Goal: Information Seeking & Learning: Find specific fact

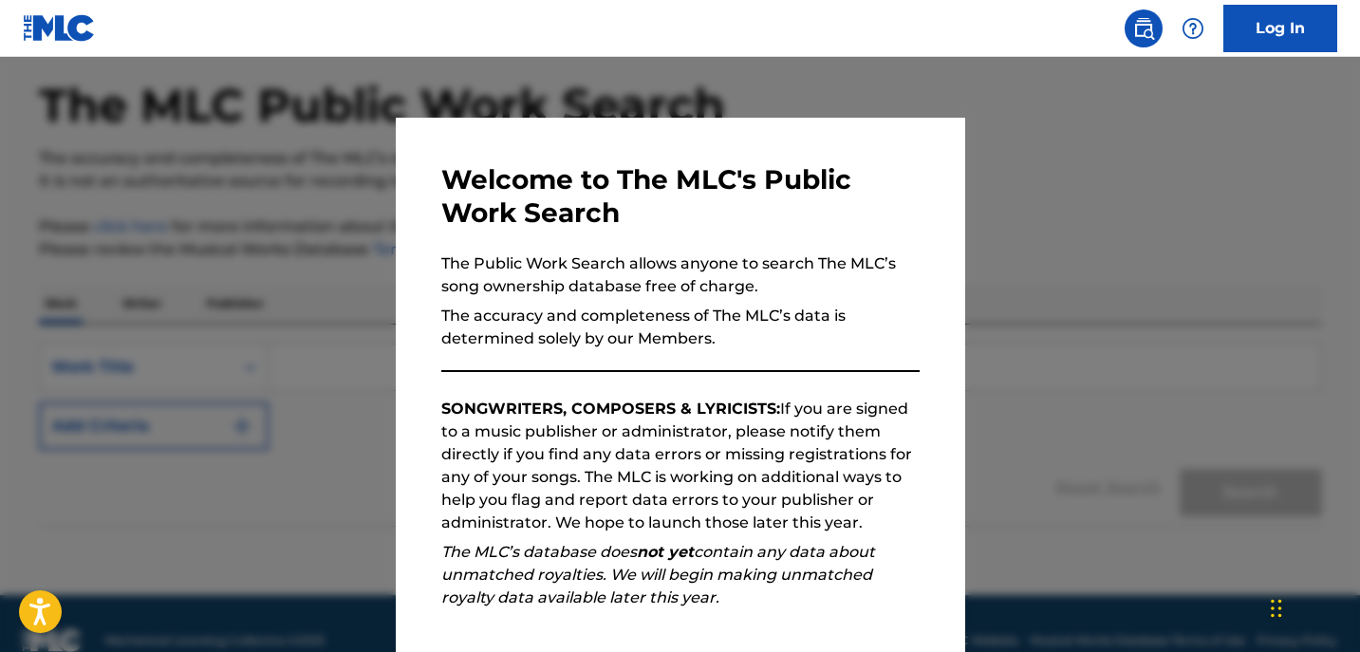
scroll to position [80, 0]
click at [935, 621] on div "Welcome to The MLC's Public Work Search The Public Work Search allows anyone to…" at bounding box center [681, 493] width 570 height 751
click at [1056, 499] on div at bounding box center [680, 383] width 1360 height 652
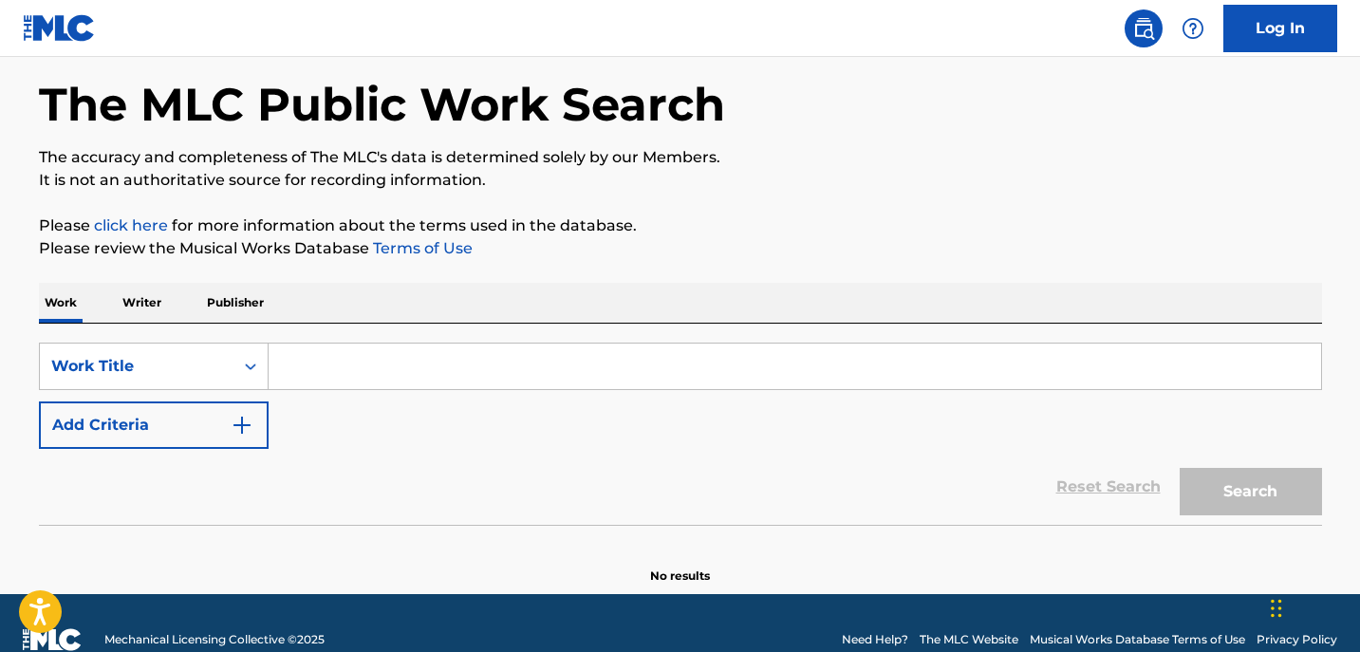
click at [257, 421] on button "Add Criteria" at bounding box center [154, 425] width 230 height 47
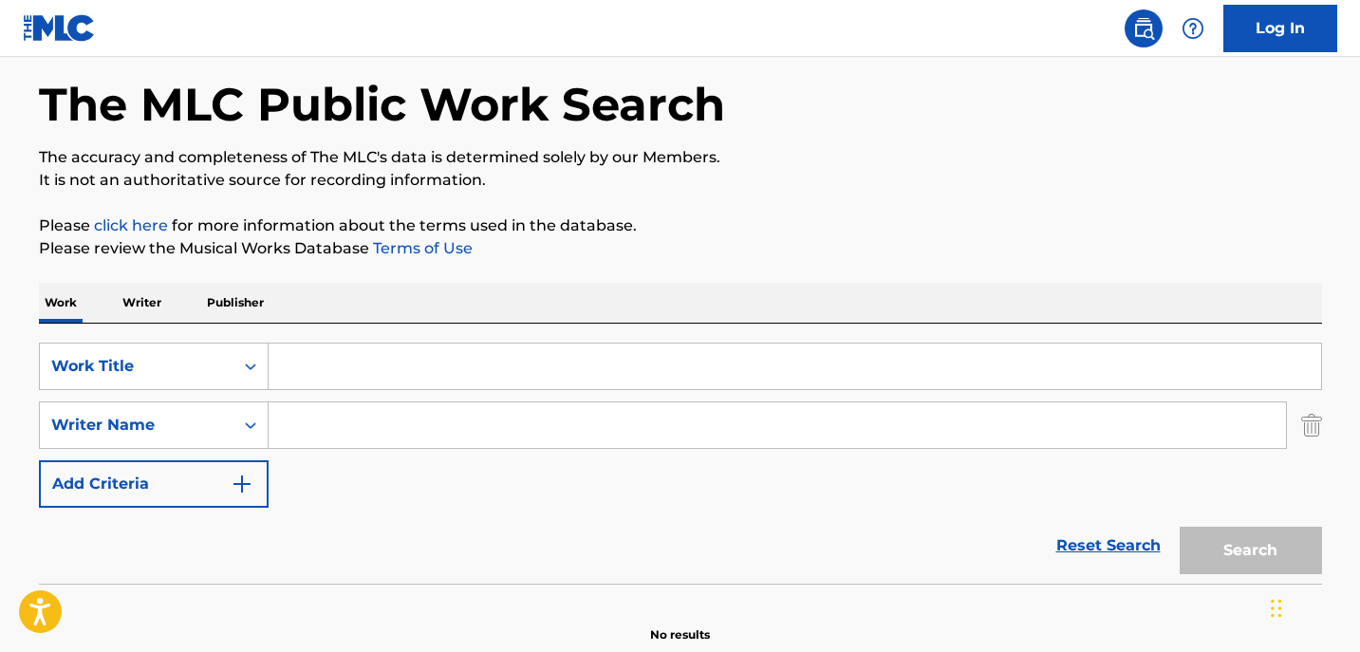
click at [289, 419] on input "Search Form" at bounding box center [778, 425] width 1018 height 46
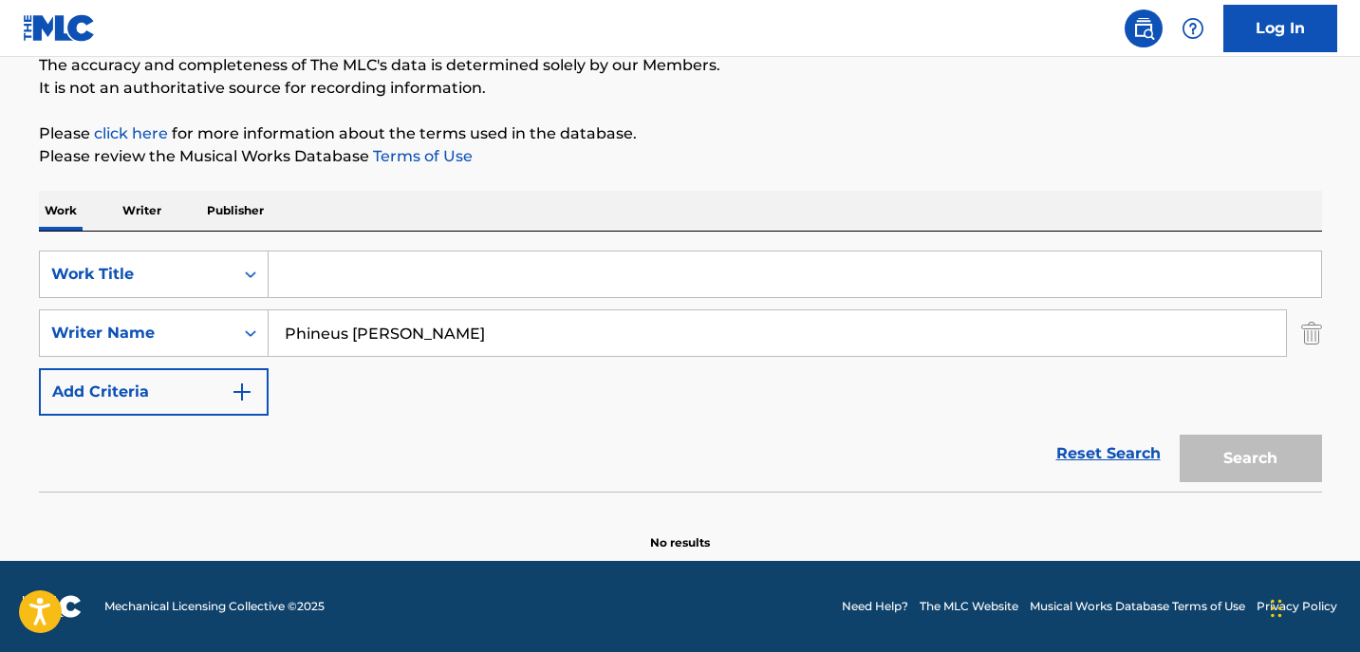
scroll to position [0, 0]
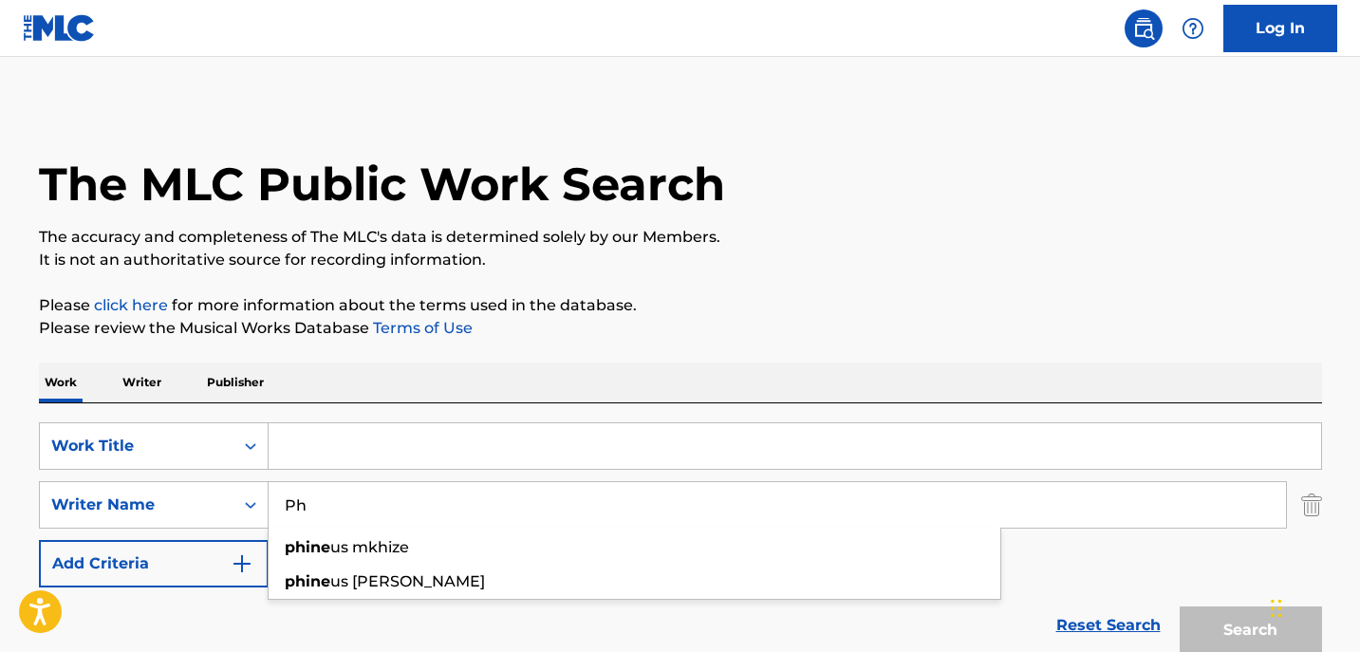
type input "P"
click at [144, 379] on p "Writer" at bounding box center [142, 383] width 50 height 40
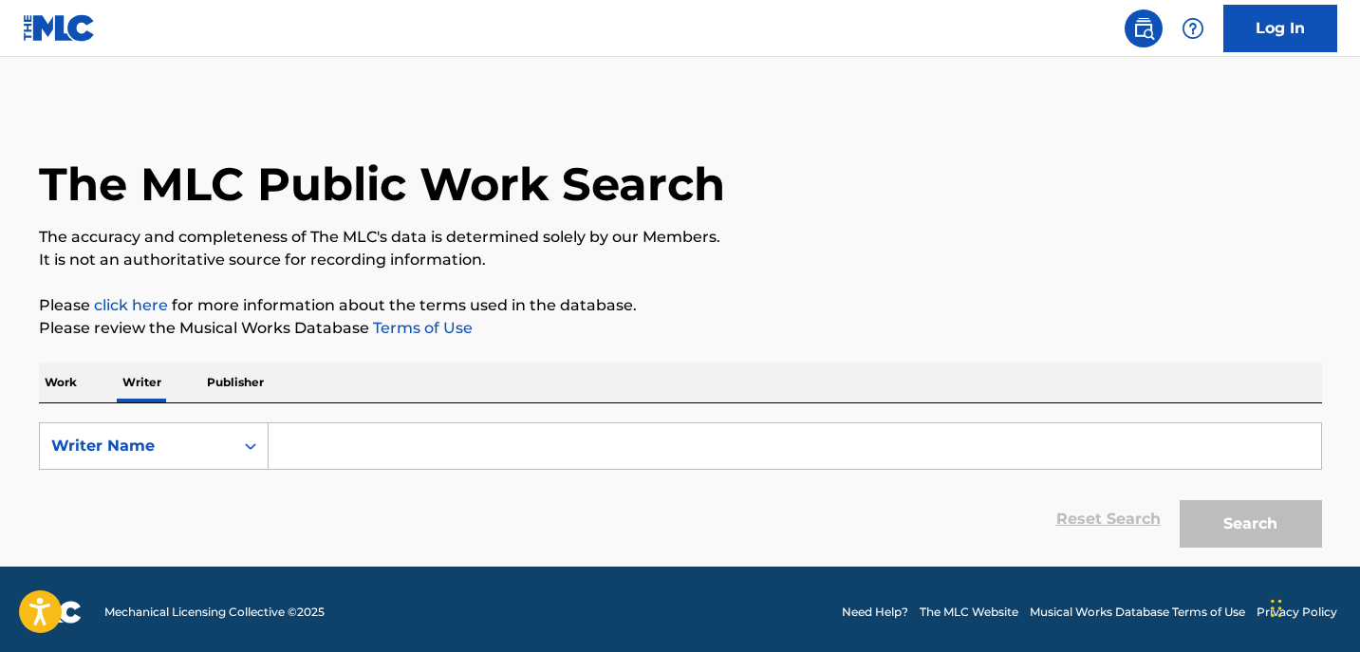
click at [296, 454] on input "Search Form" at bounding box center [795, 446] width 1053 height 46
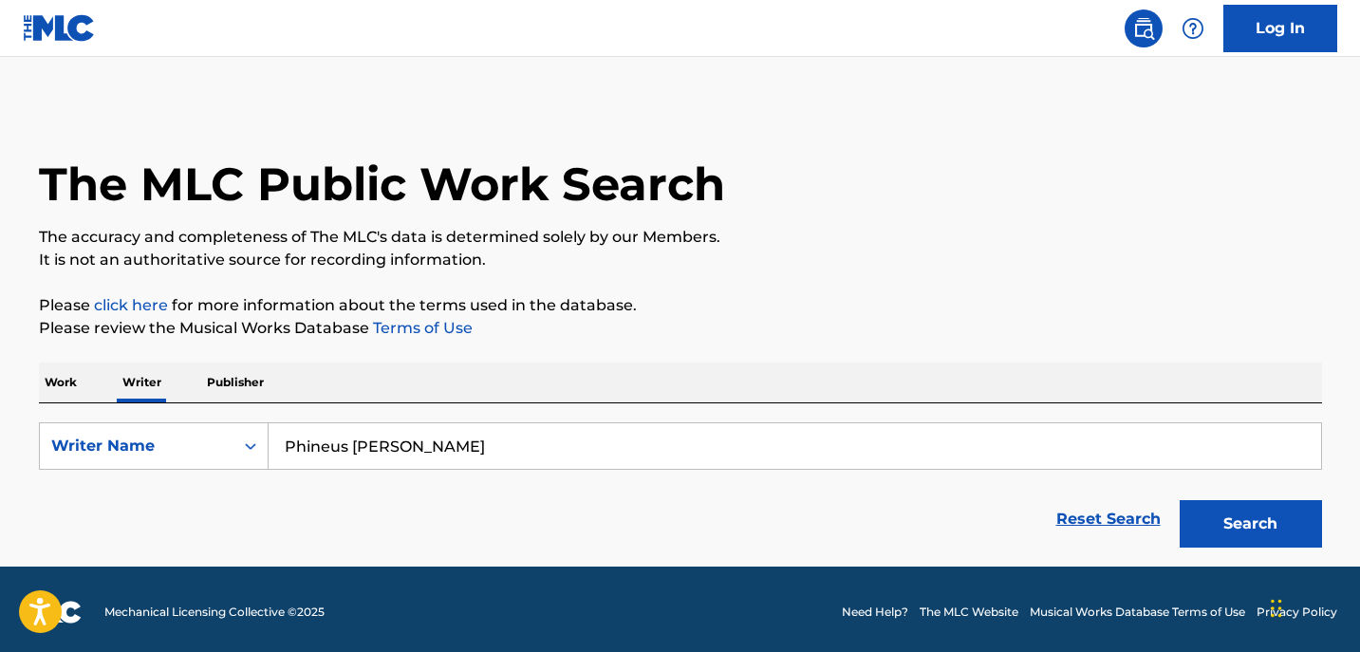
type input "Phineus [PERSON_NAME]"
click at [1180, 500] on button "Search" at bounding box center [1251, 523] width 142 height 47
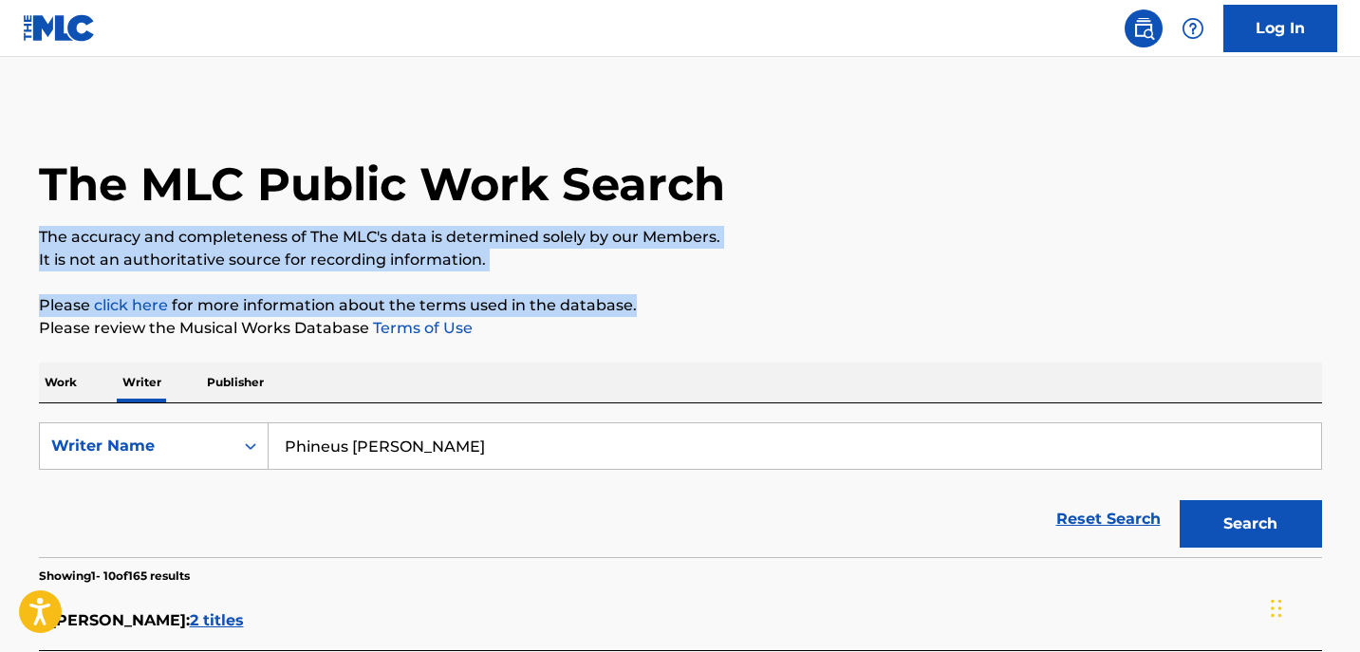
drag, startPoint x: 1363, startPoint y: 155, endPoint x: 1366, endPoint y: 279, distance: 124.4
click at [1359, 279] on html "Accessibility Screen-Reader Guide, Feedback, and Issue Reporting | New window L…" at bounding box center [680, 326] width 1360 height 652
drag, startPoint x: 1366, startPoint y: 279, endPoint x: 1255, endPoint y: 308, distance: 114.7
click at [1255, 308] on p "Please click here for more information about the terms used in the database." at bounding box center [680, 305] width 1283 height 23
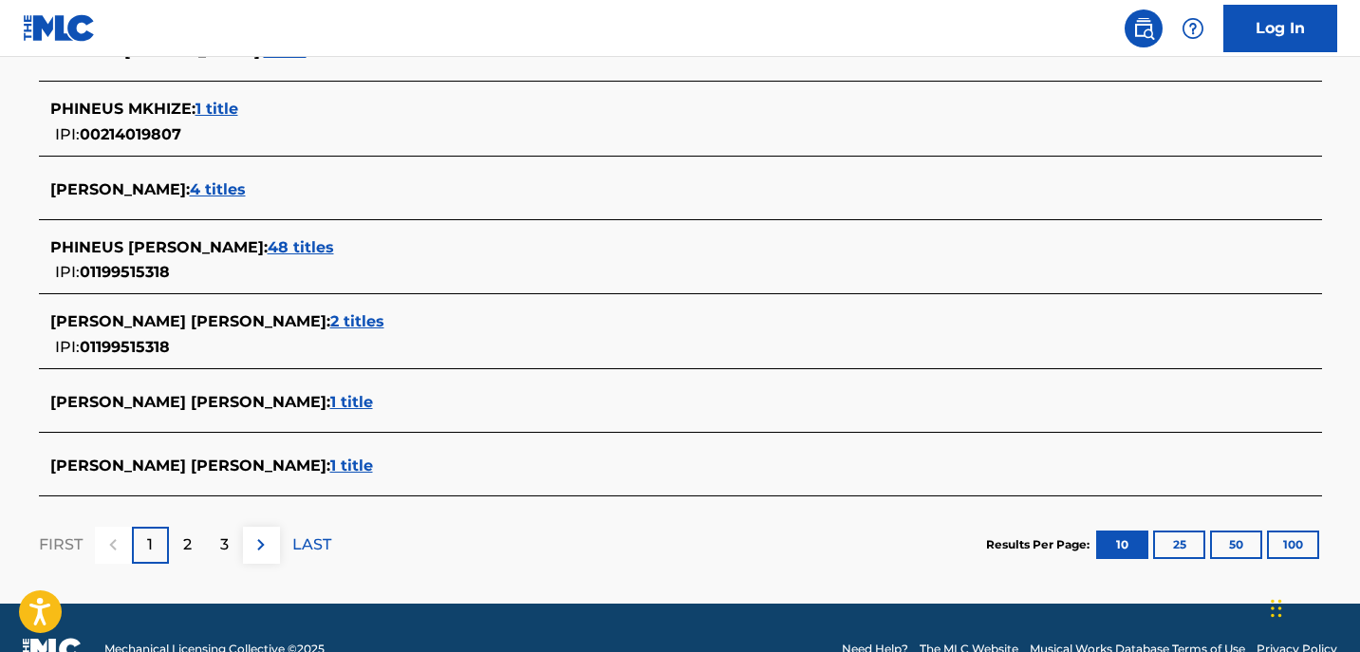
scroll to position [761, 0]
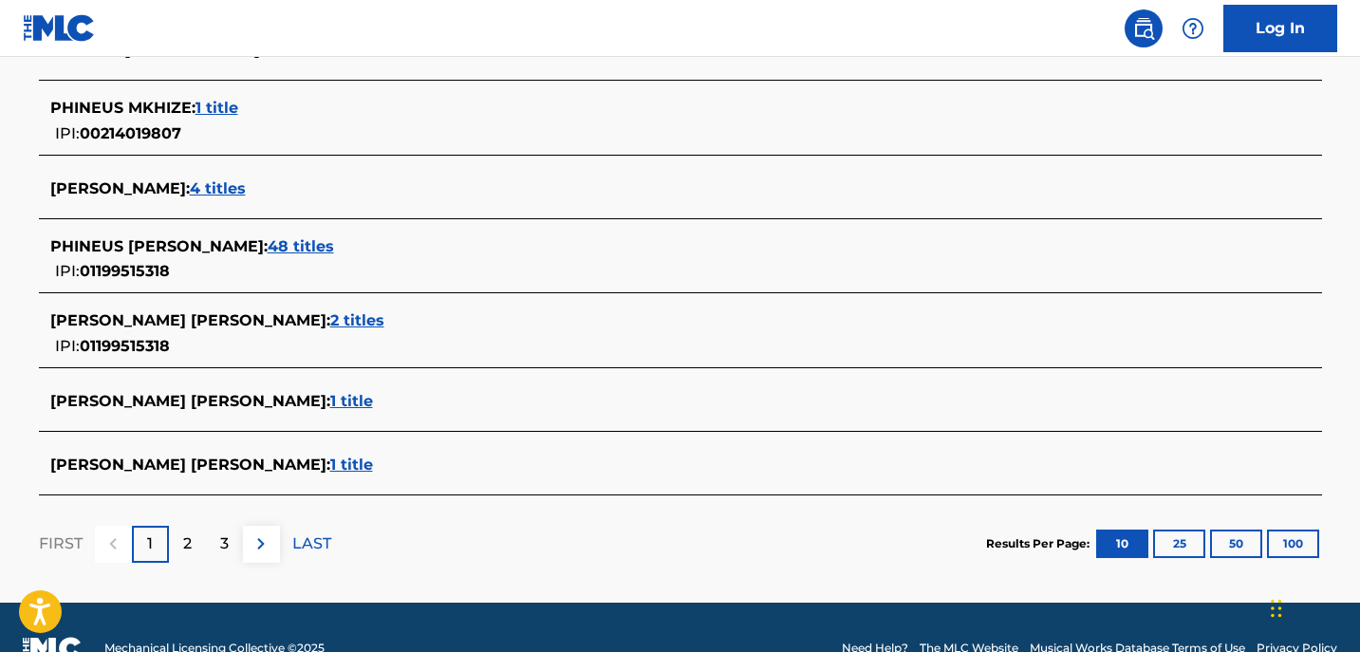
click at [268, 241] on span "48 titles" at bounding box center [301, 246] width 66 height 18
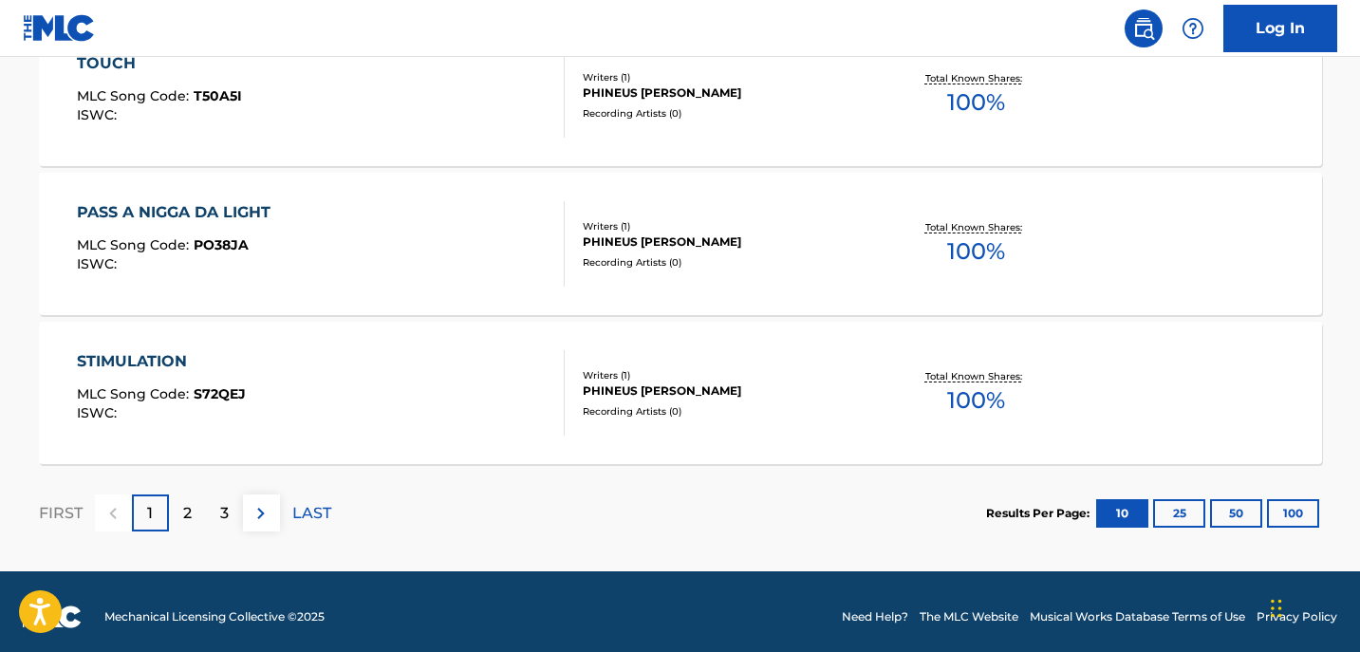
scroll to position [1672, 0]
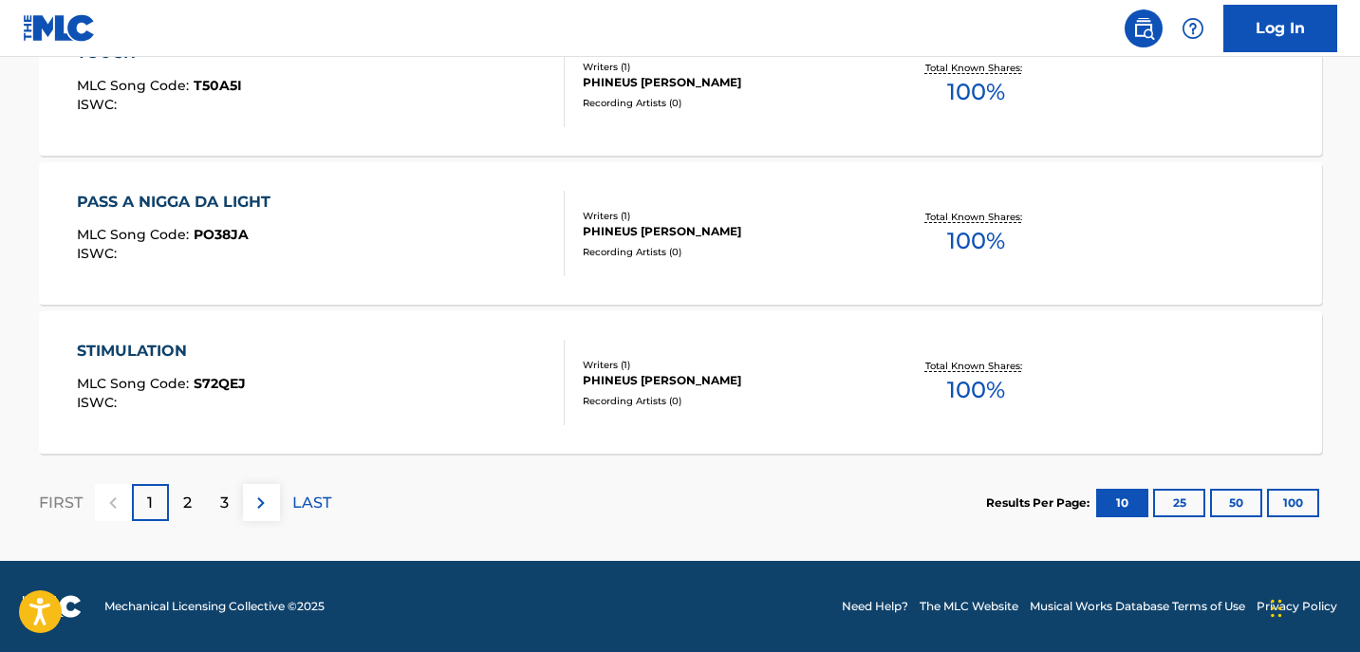
click at [178, 511] on div "2" at bounding box center [187, 502] width 37 height 37
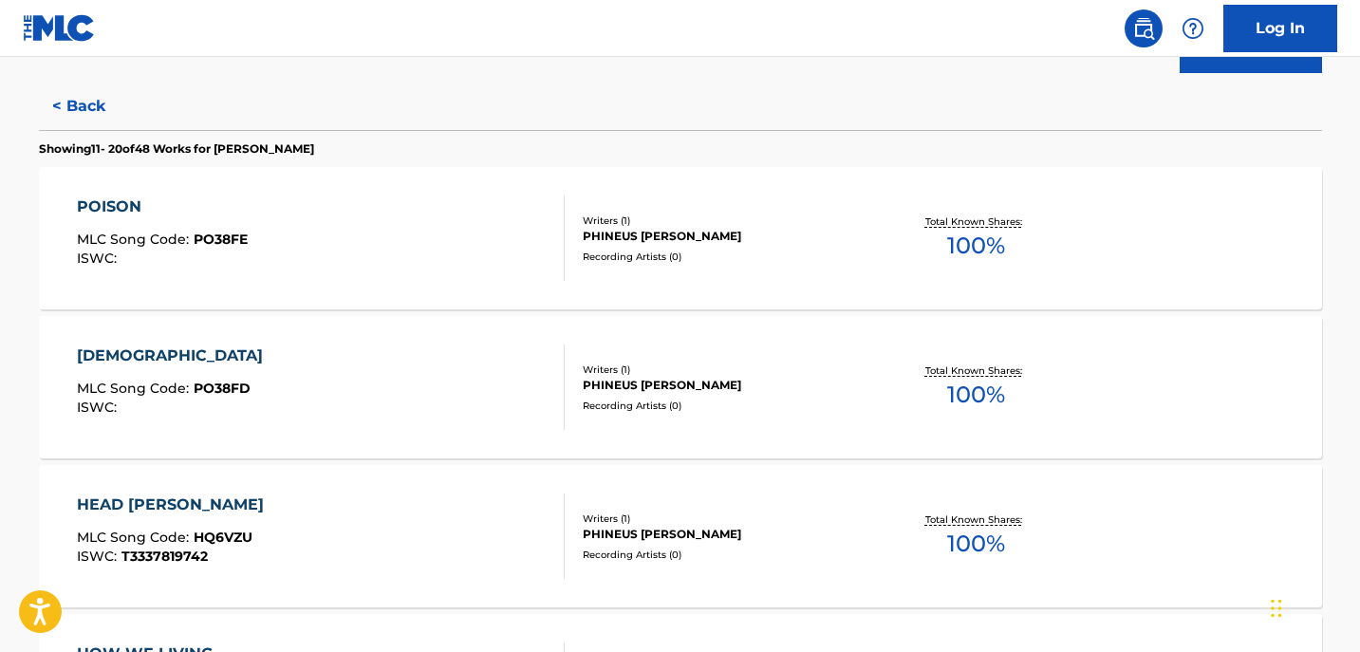
scroll to position [450, 0]
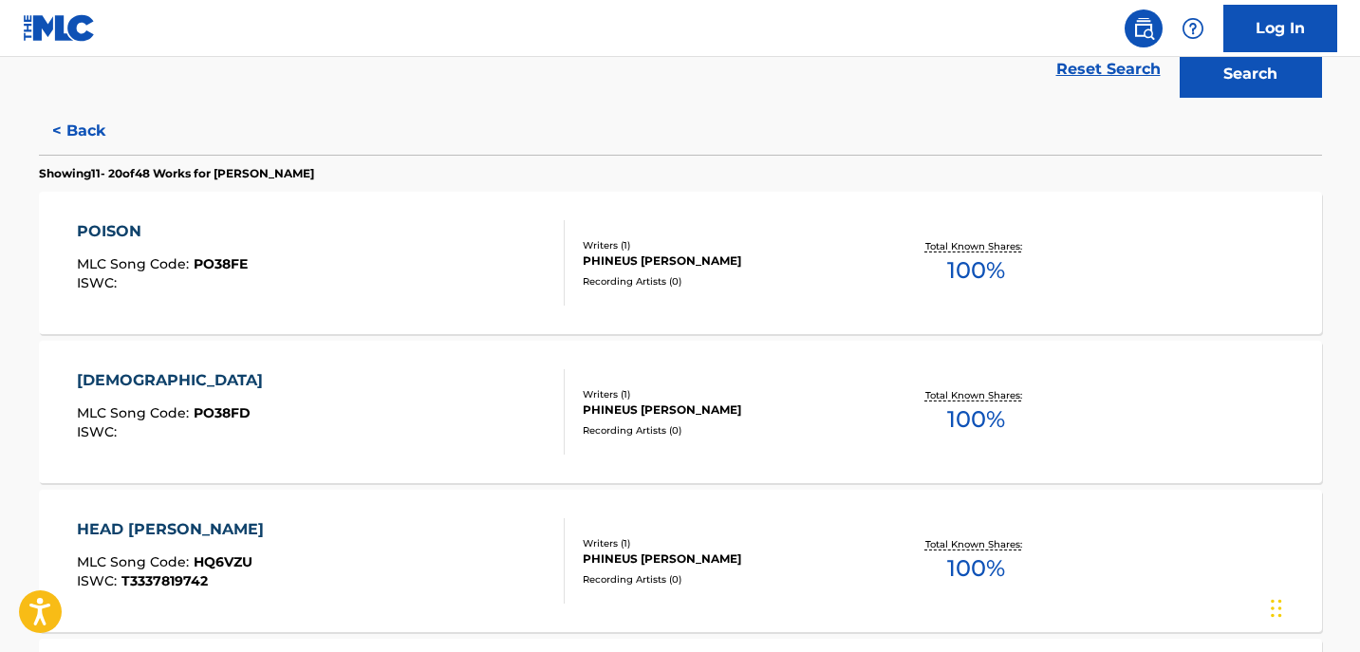
click at [648, 278] on div "Recording Artists ( 0 )" at bounding box center [726, 281] width 287 height 14
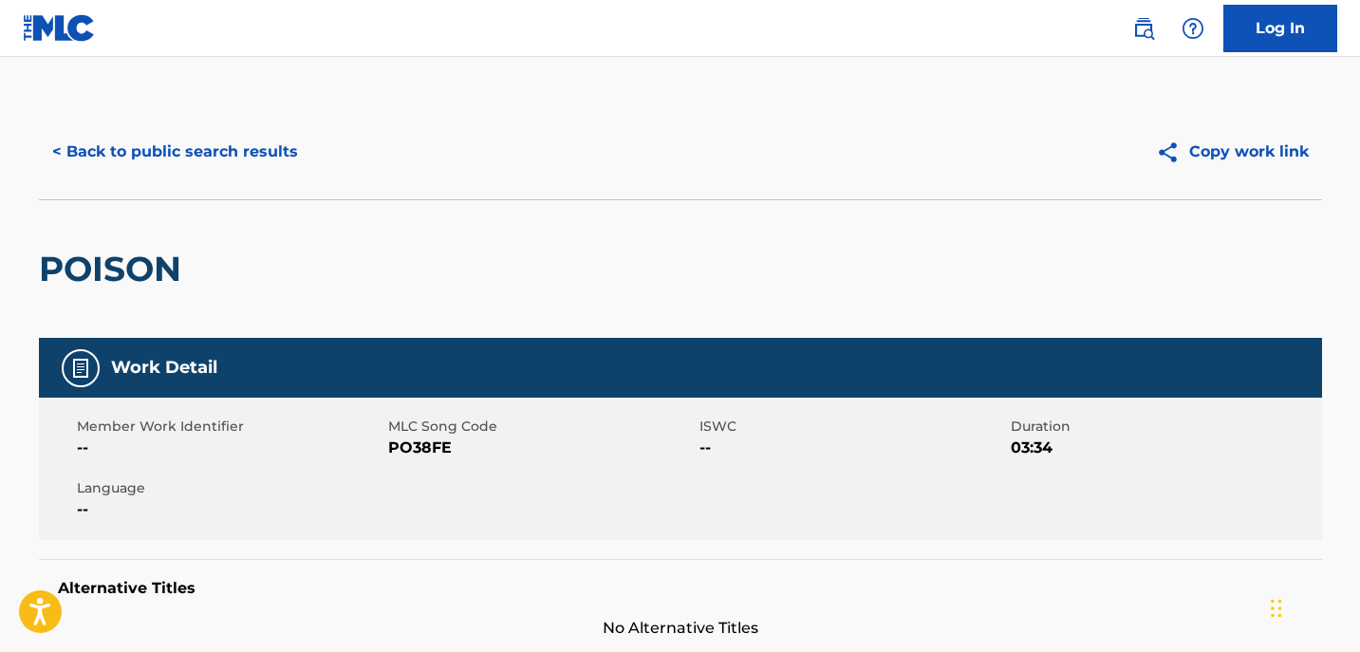
click at [118, 153] on button "< Back to public search results" at bounding box center [175, 151] width 272 height 47
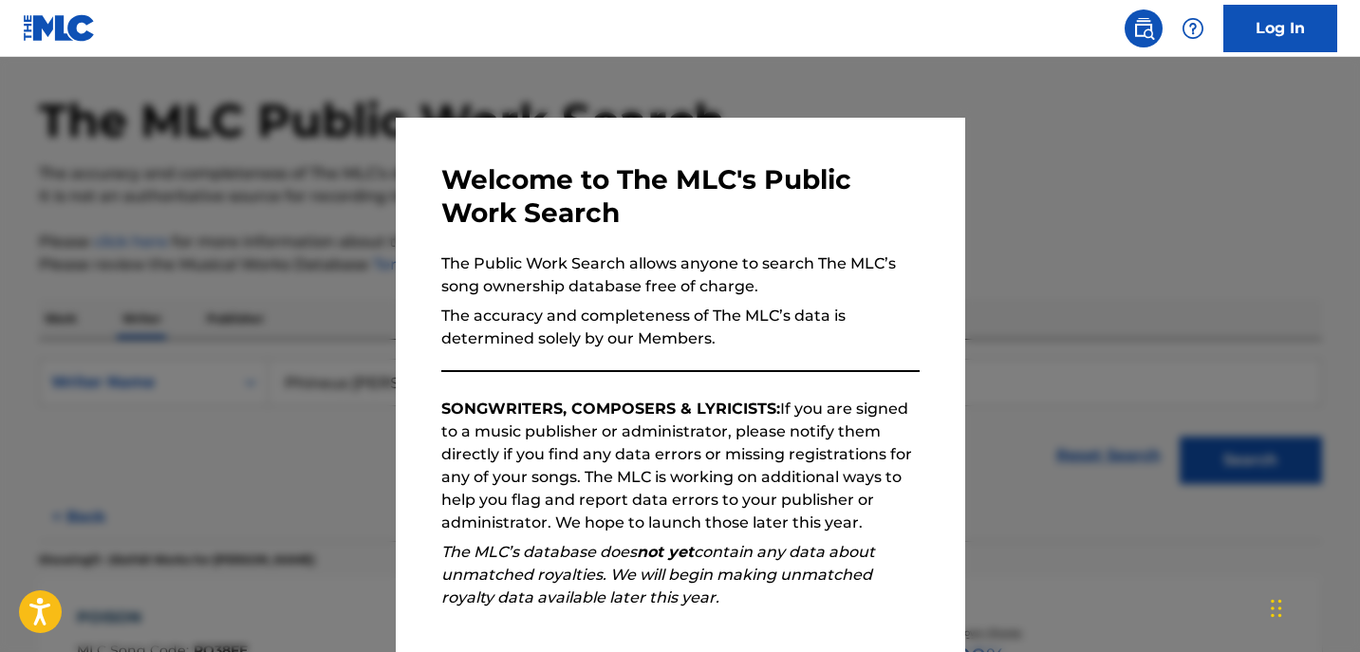
click at [940, 201] on div "Welcome to The MLC's Public Work Search The Public Work Search allows anyone to…" at bounding box center [681, 493] width 570 height 751
click at [1049, 241] on div at bounding box center [680, 383] width 1360 height 652
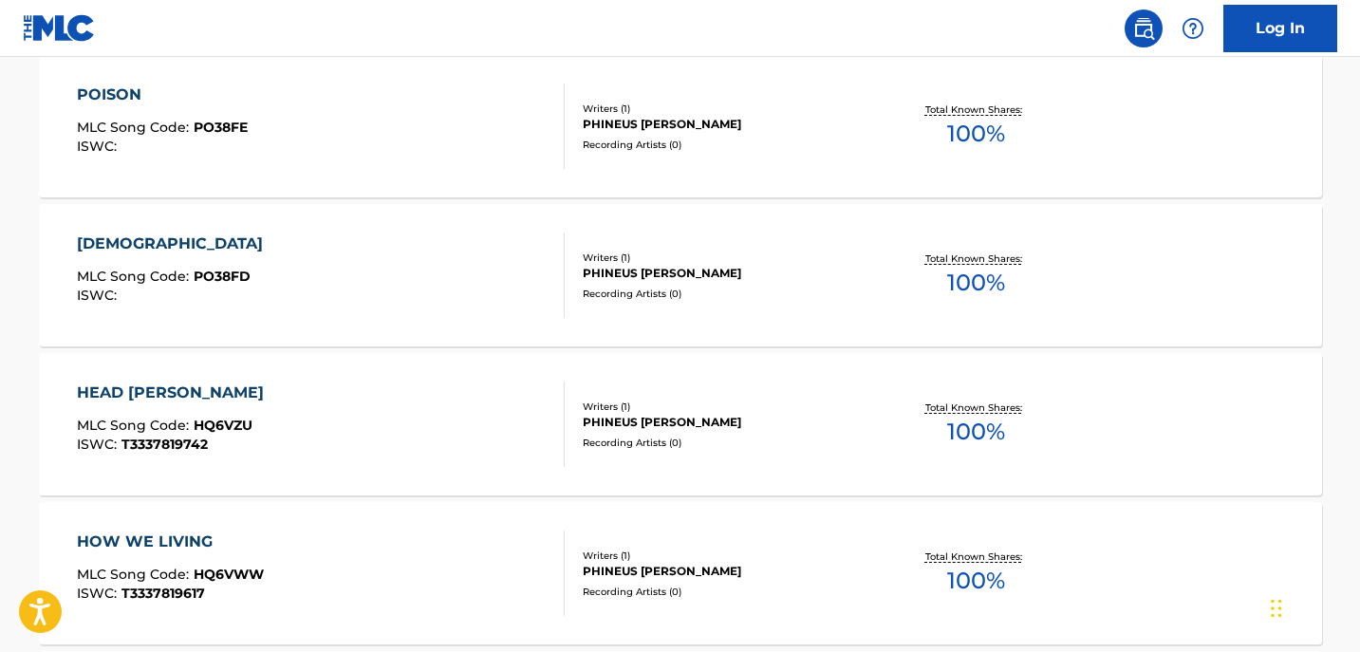
scroll to position [604, 0]
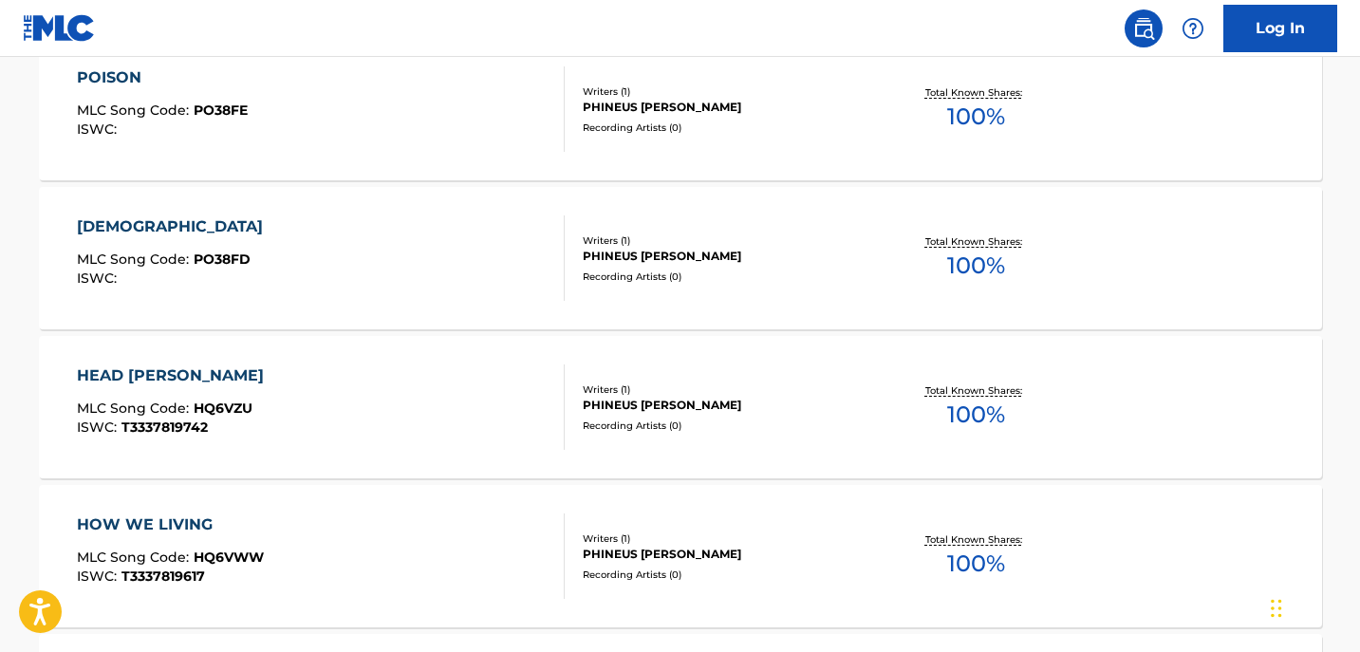
click at [607, 256] on div "PHINEUS [PERSON_NAME]" at bounding box center [726, 256] width 287 height 17
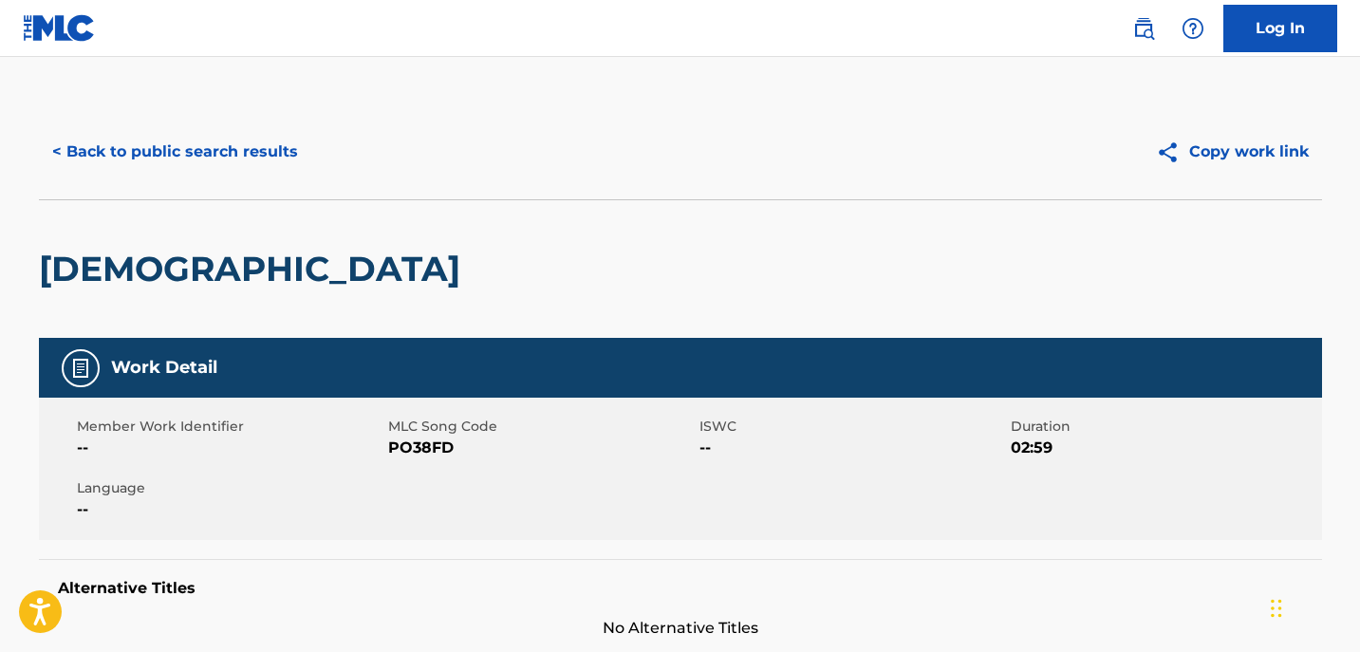
click at [136, 151] on button "< Back to public search results" at bounding box center [175, 151] width 272 height 47
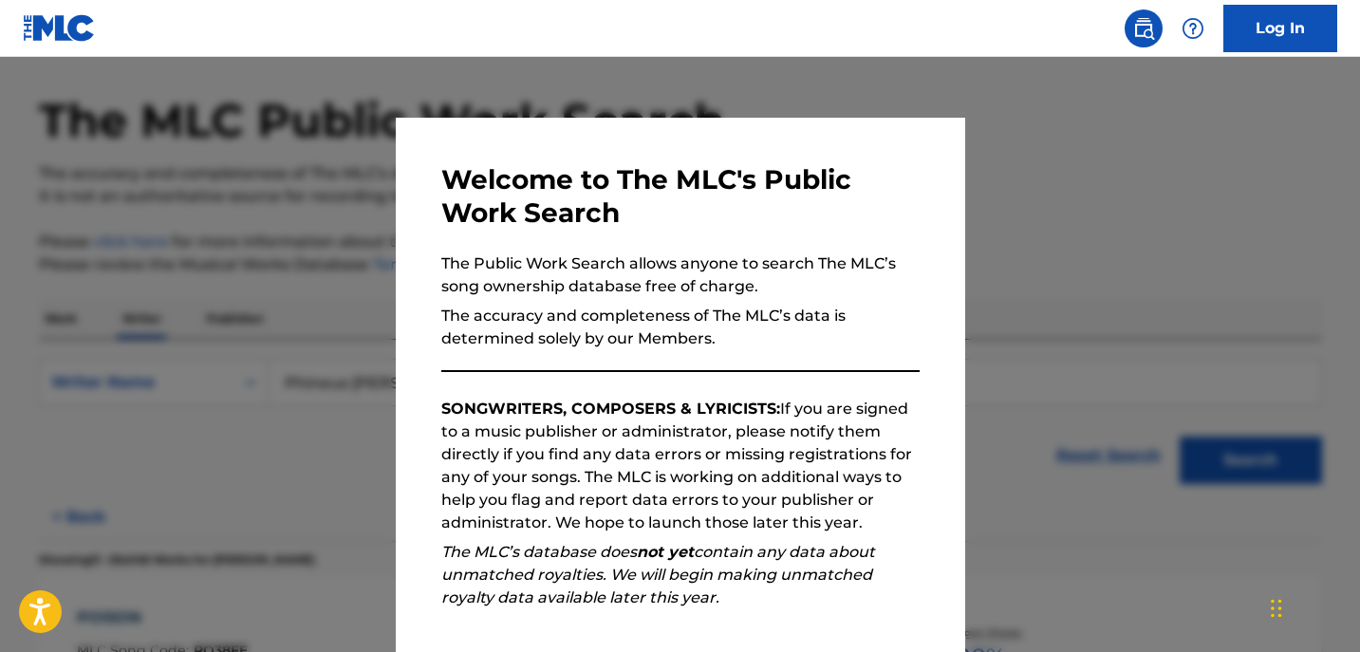
click at [1024, 225] on div at bounding box center [680, 383] width 1360 height 652
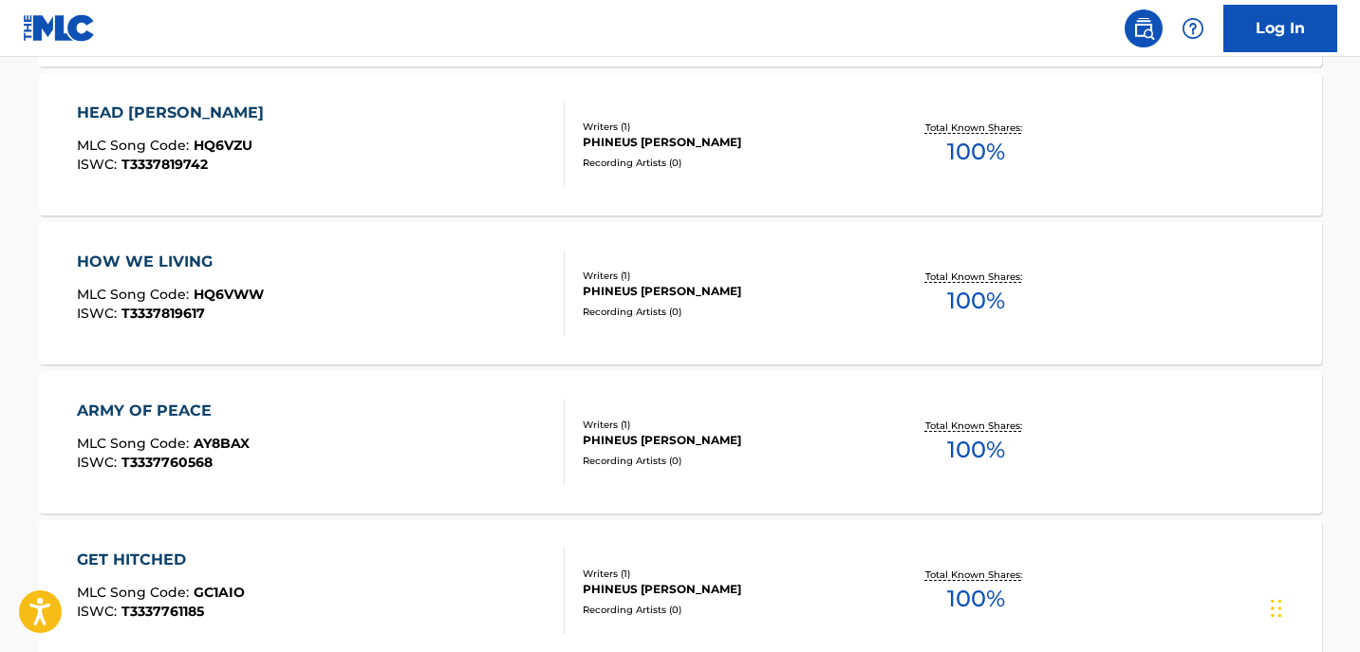
scroll to position [641, 0]
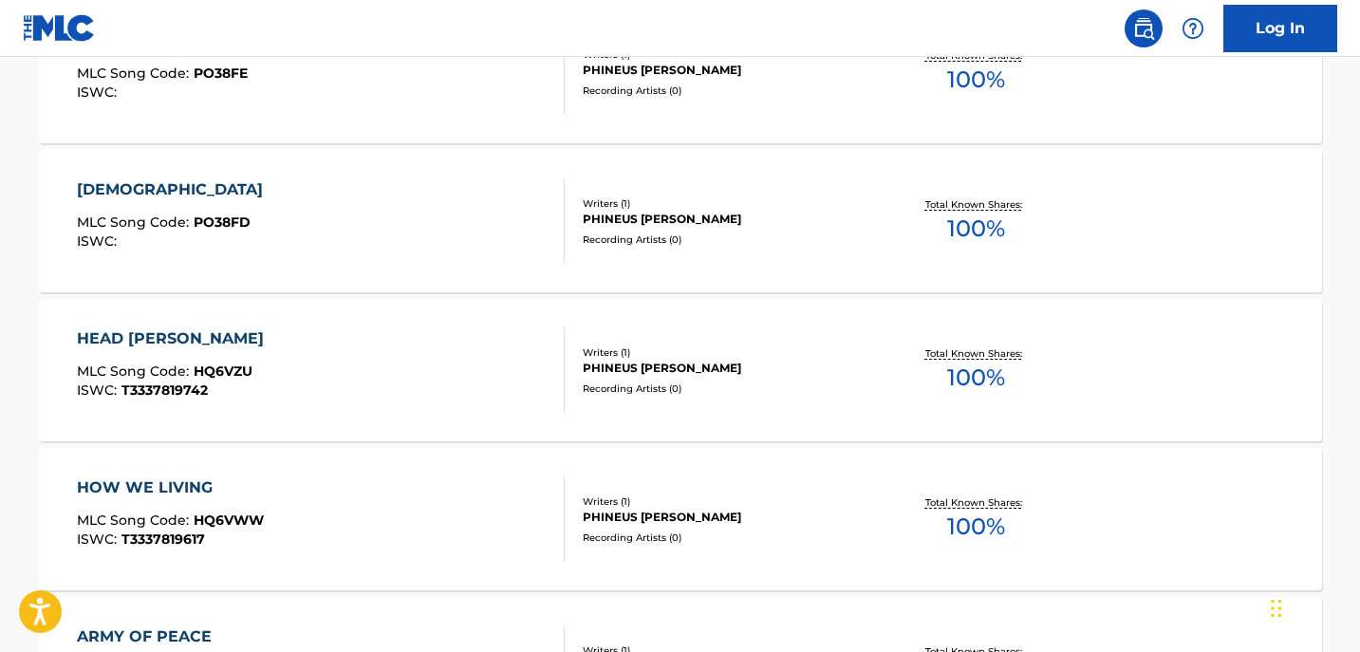
click at [626, 363] on div "PHINEUS [PERSON_NAME]" at bounding box center [726, 368] width 287 height 17
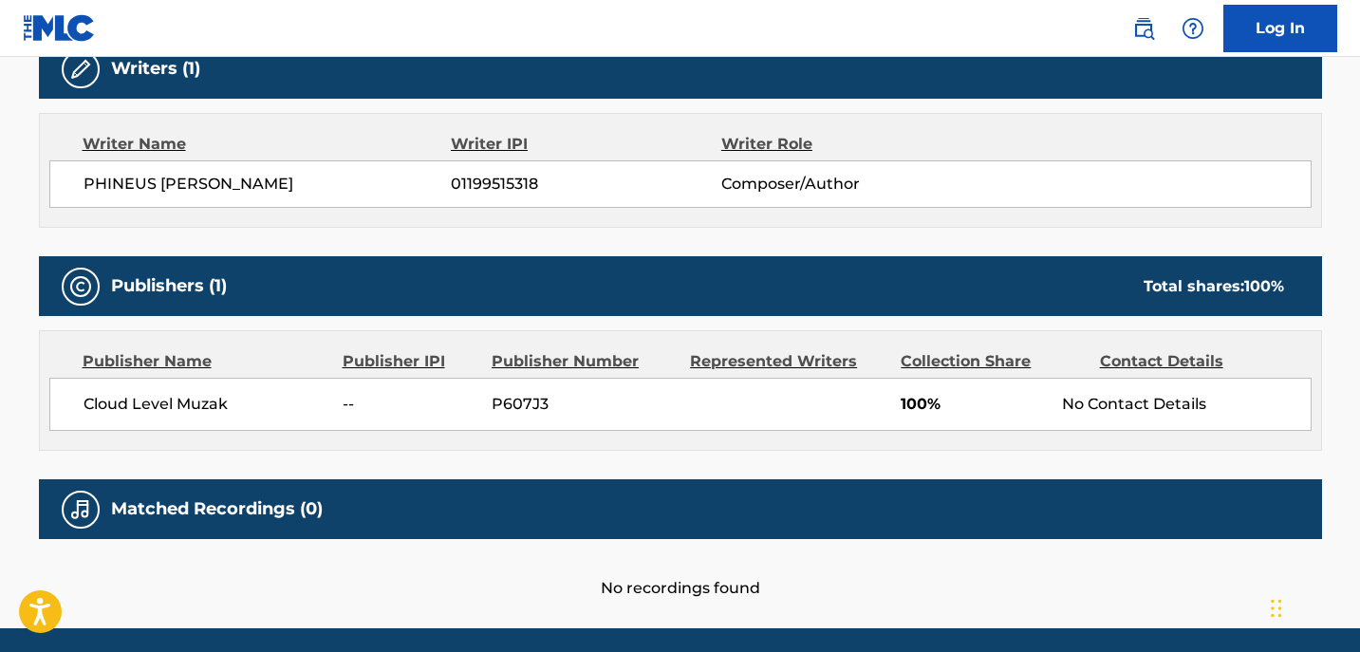
scroll to position [628, 0]
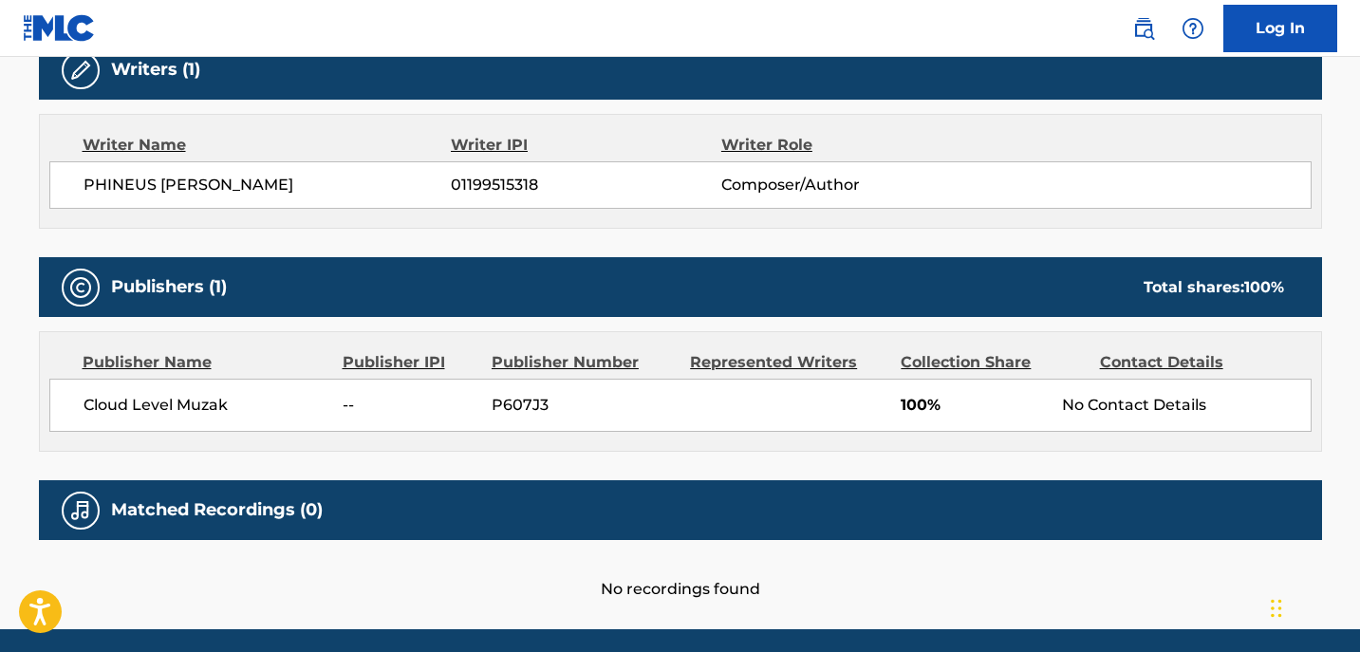
click at [1132, 401] on div "No Contact Details" at bounding box center [1186, 405] width 248 height 23
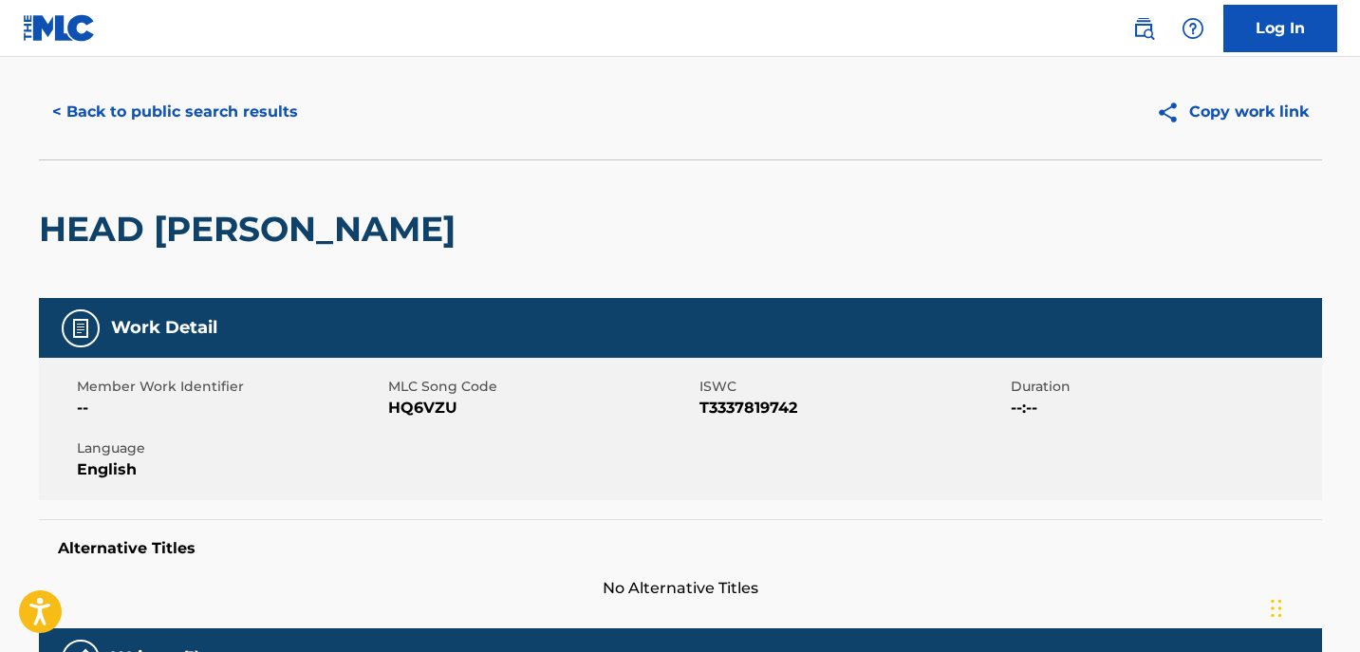
scroll to position [0, 0]
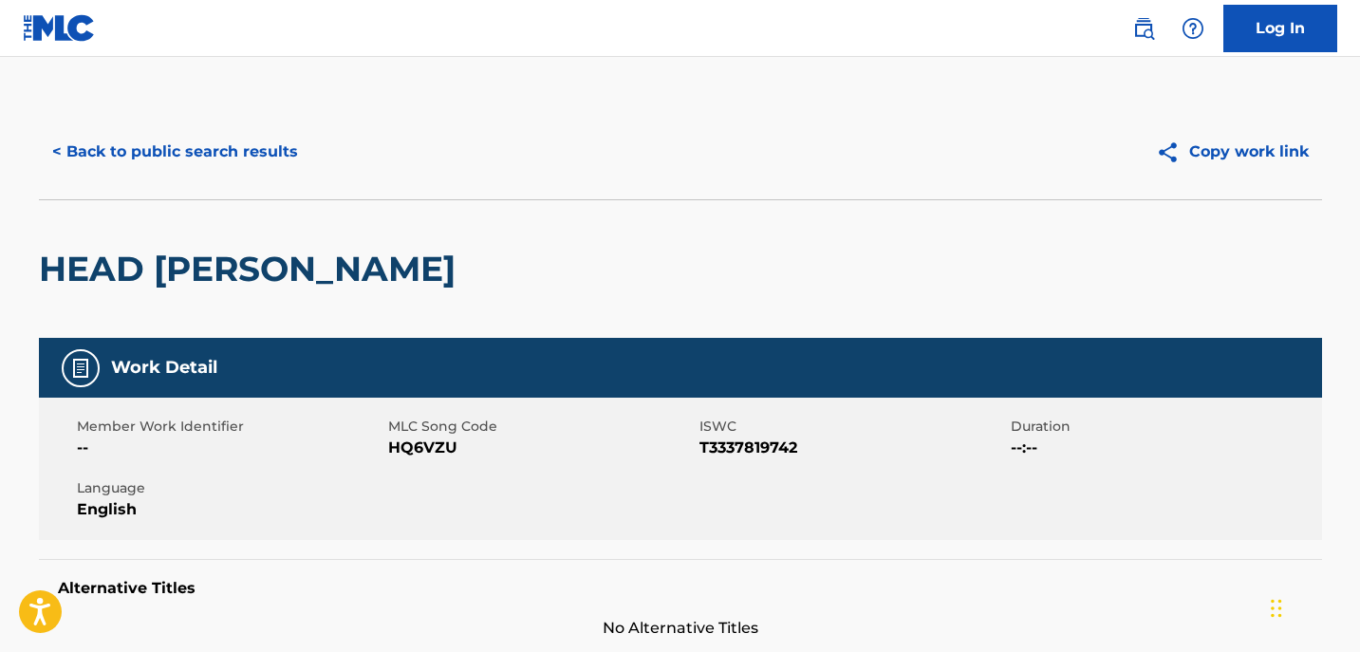
click at [102, 155] on button "< Back to public search results" at bounding box center [175, 151] width 272 height 47
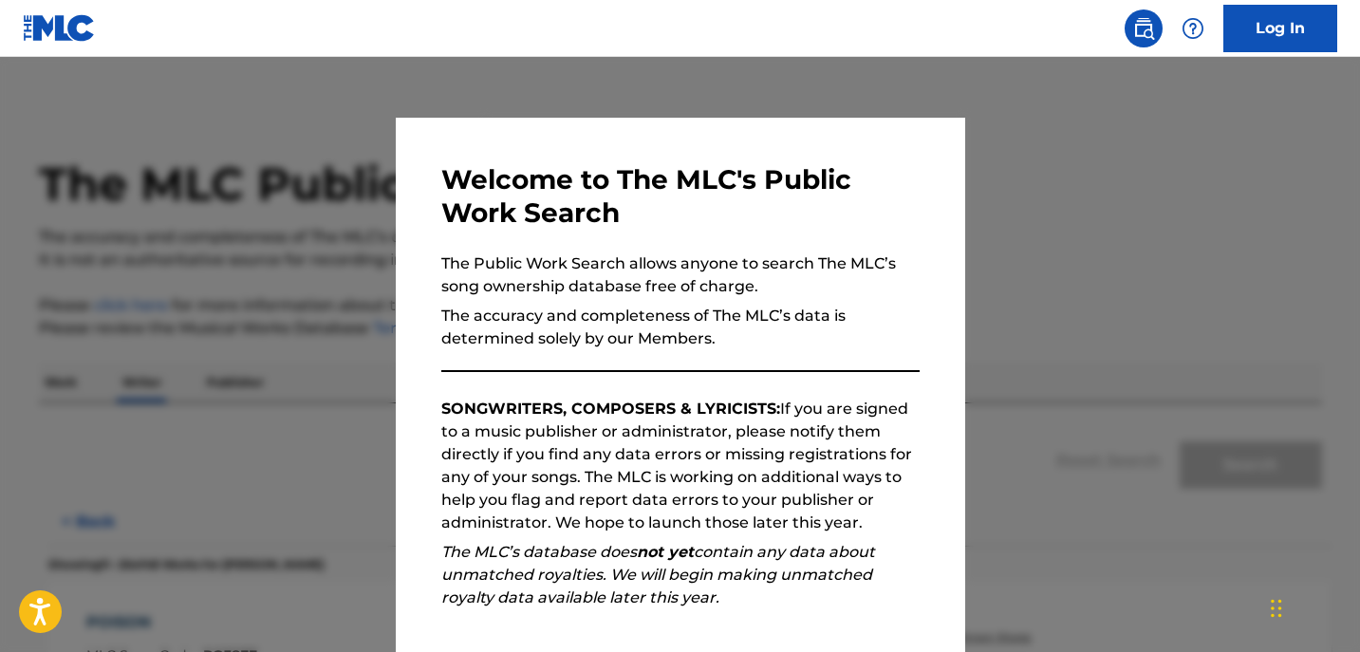
scroll to position [64, 0]
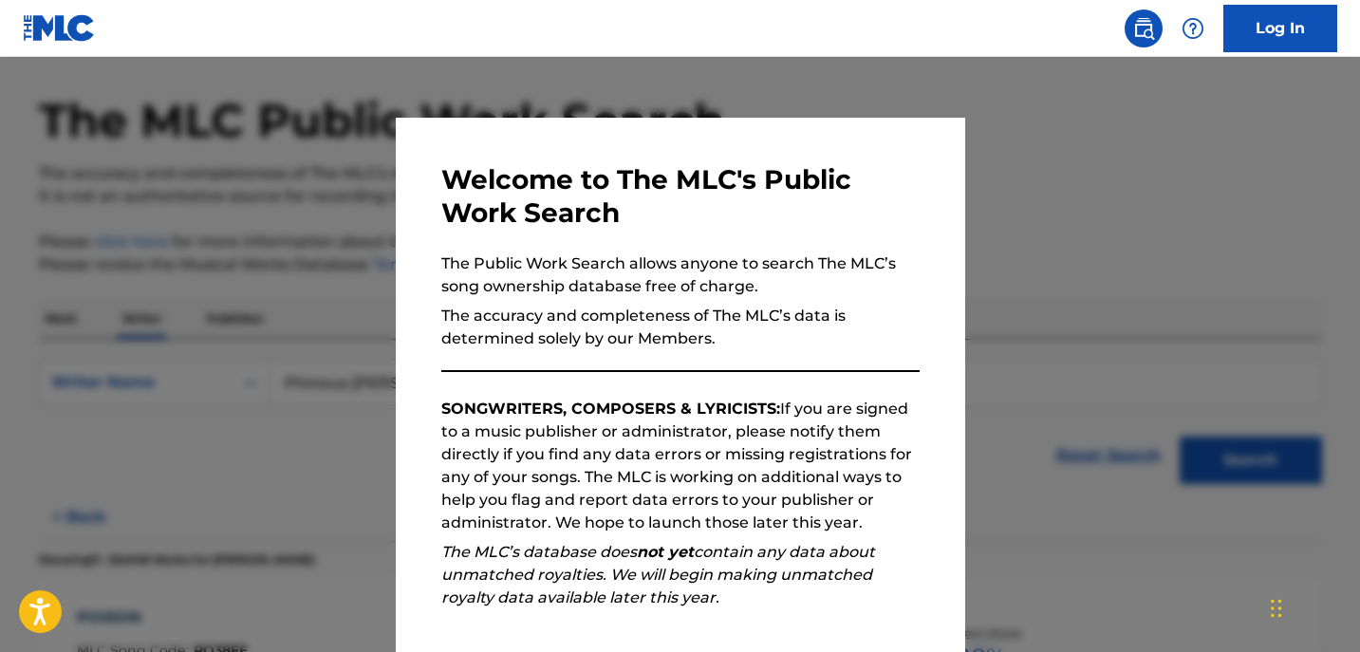
click at [1004, 206] on div at bounding box center [680, 383] width 1360 height 652
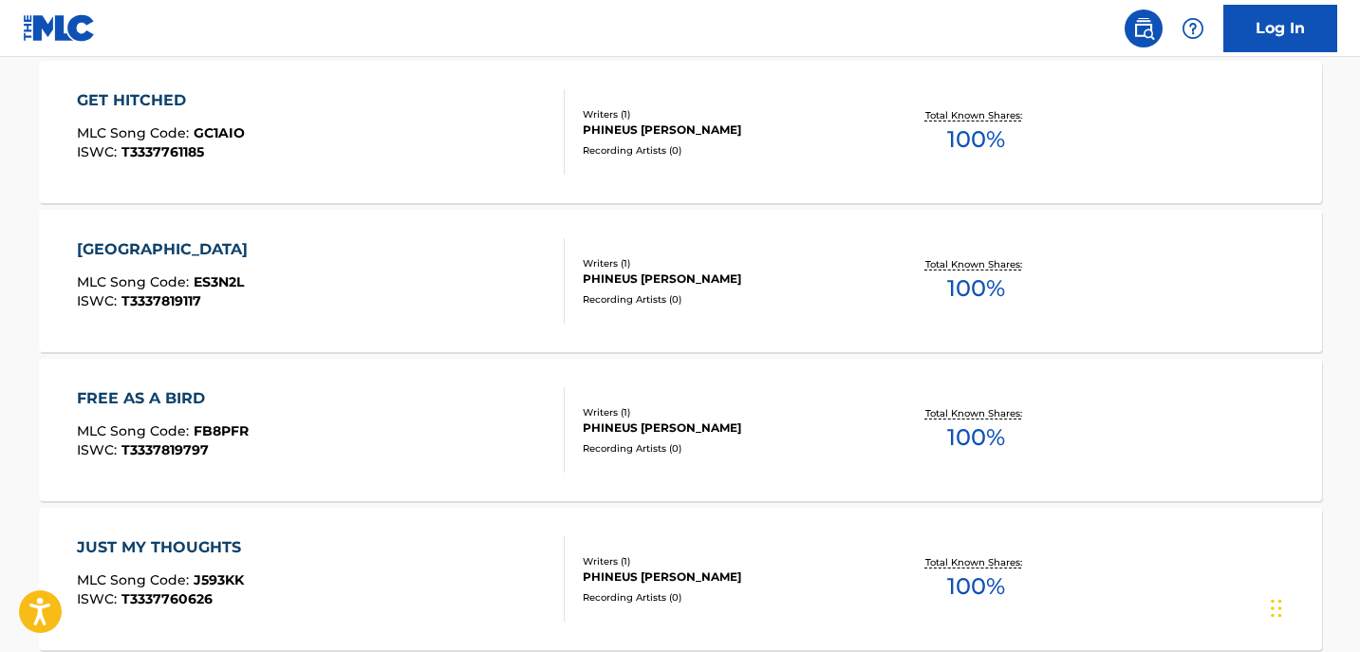
scroll to position [1414, 0]
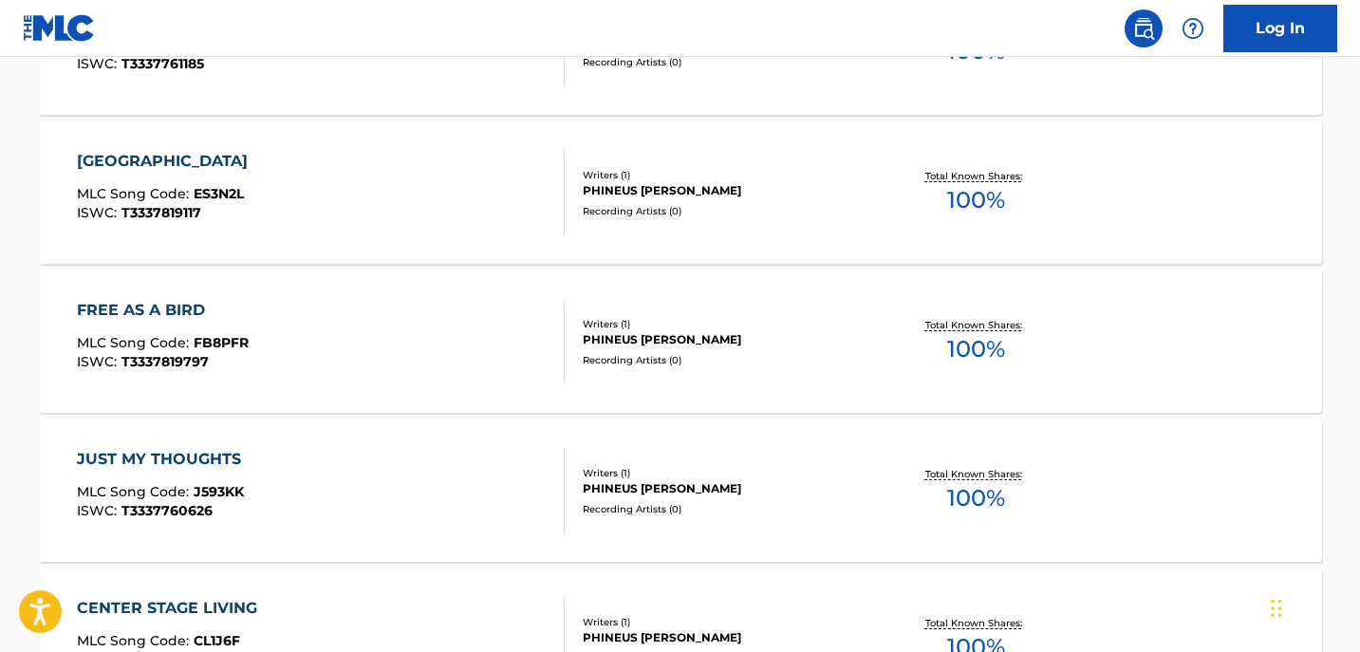
click at [648, 199] on div "Writers ( 1 ) [PERSON_NAME] Recording Artists ( 0 )" at bounding box center [717, 193] width 305 height 50
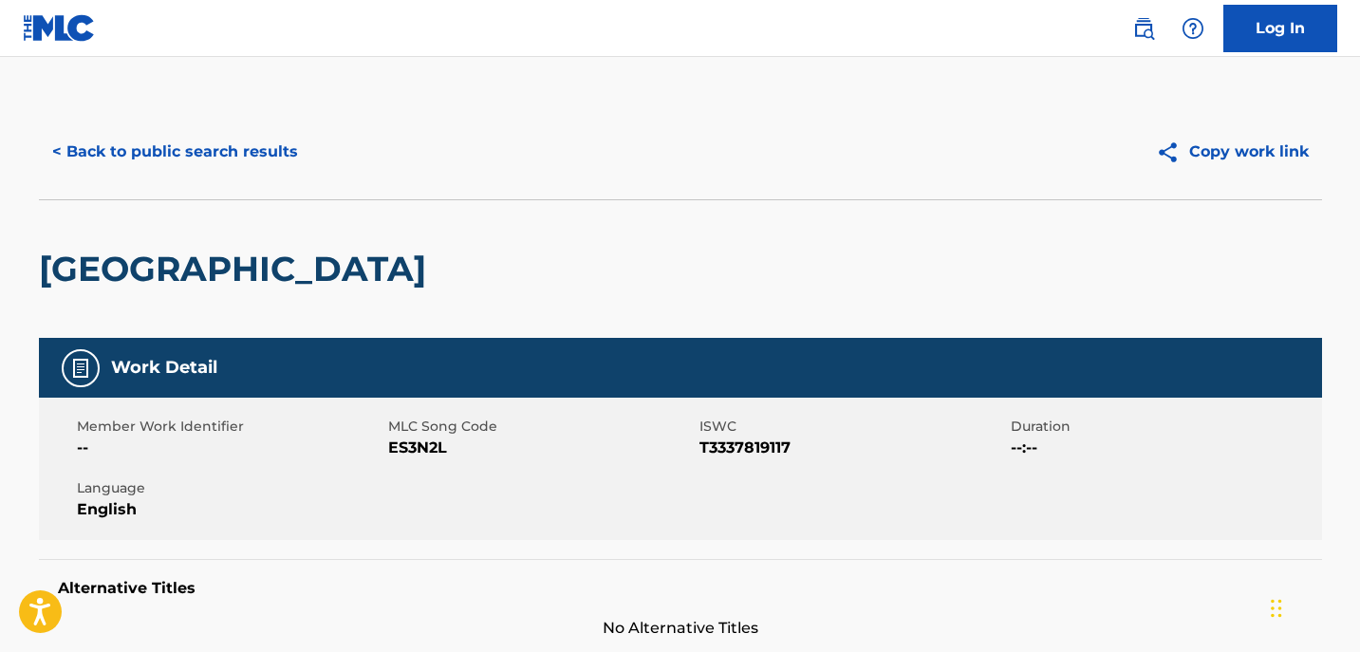
click at [154, 143] on button "< Back to public search results" at bounding box center [175, 151] width 272 height 47
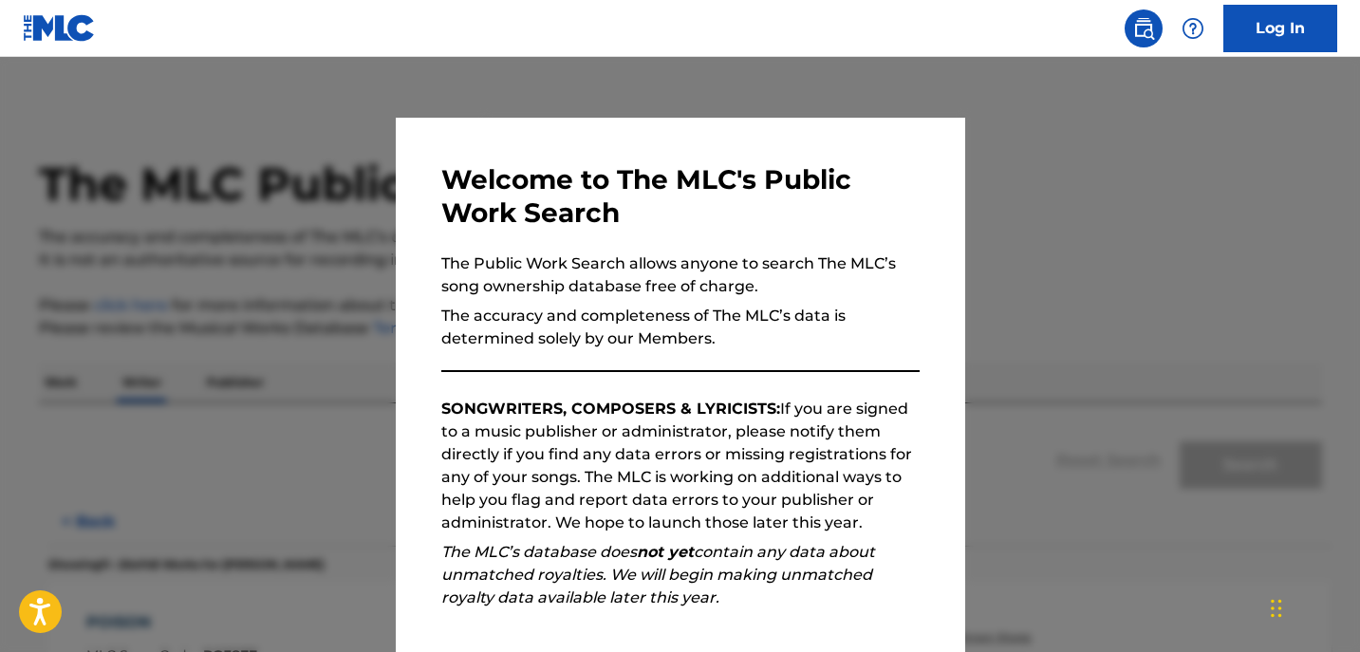
scroll to position [64, 0]
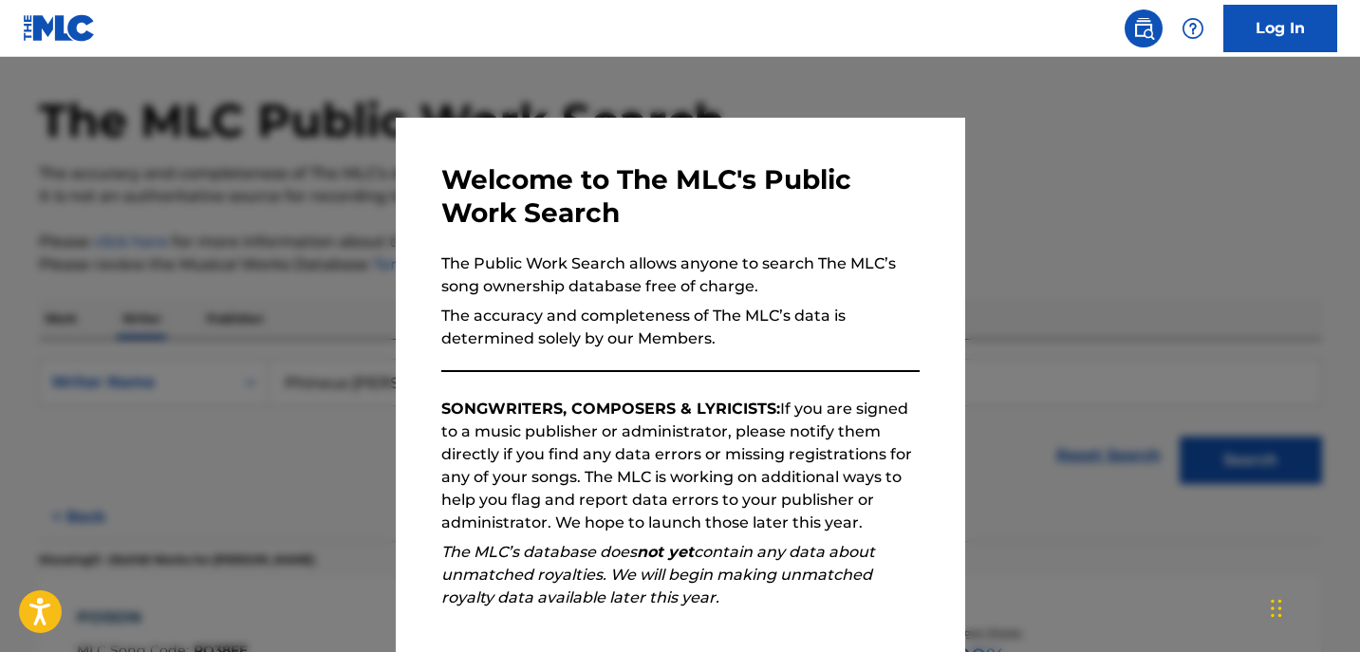
click at [1055, 246] on div at bounding box center [680, 383] width 1360 height 652
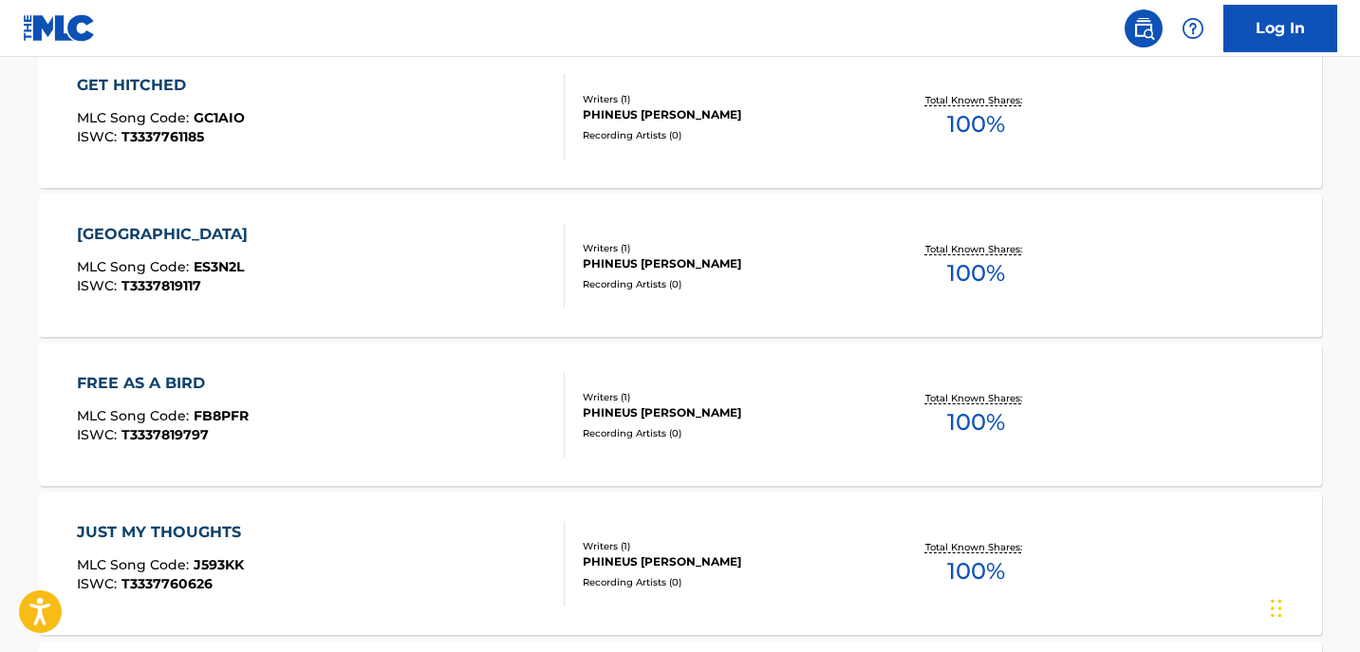
scroll to position [999, 0]
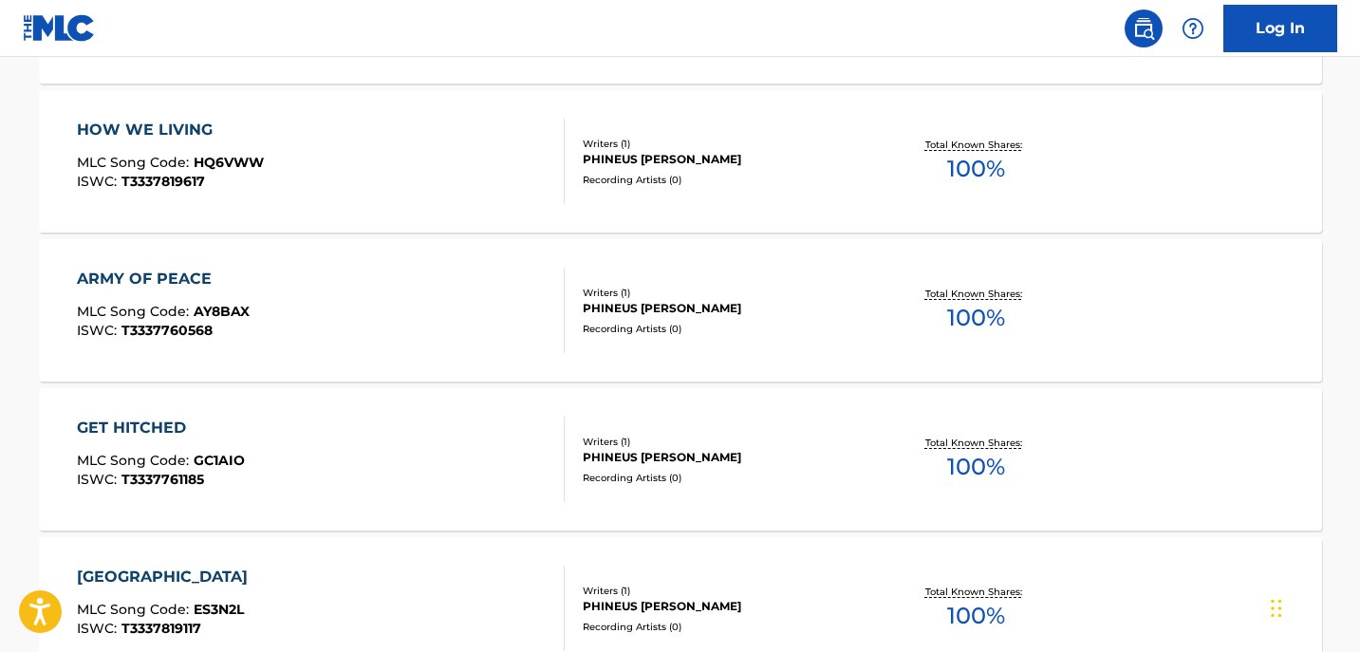
click at [595, 286] on div "Writers ( 1 )" at bounding box center [726, 293] width 287 height 14
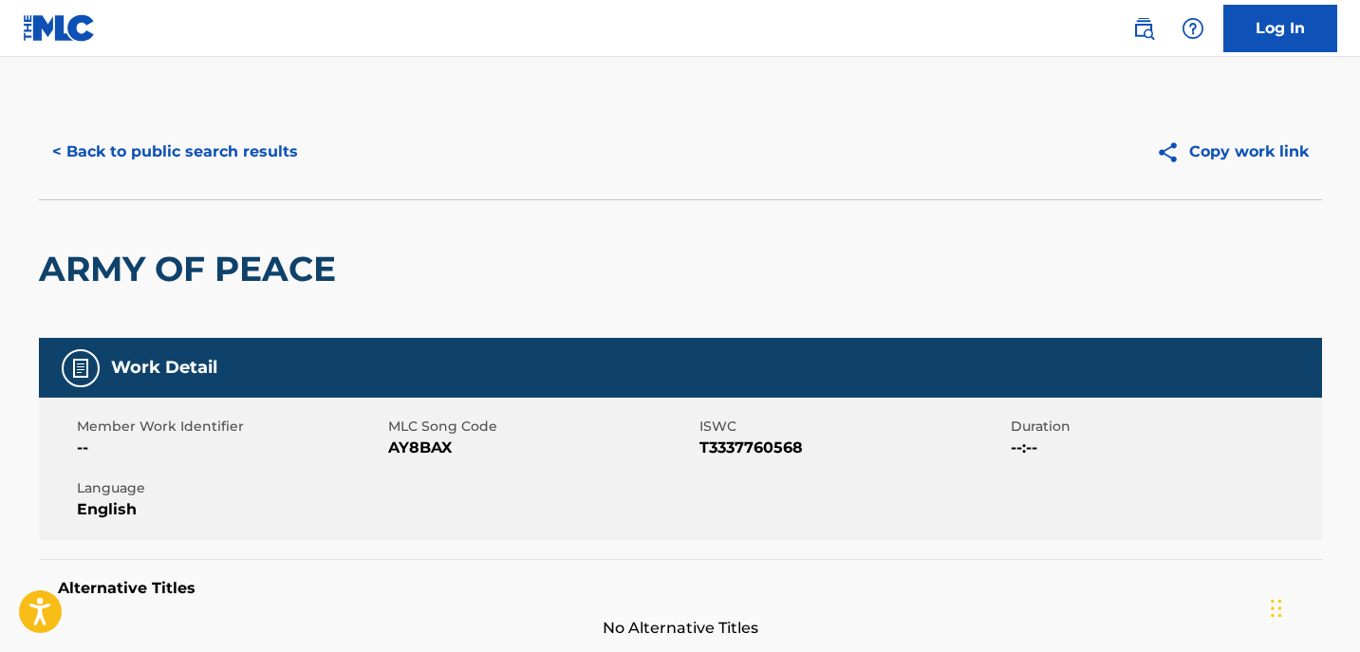
click at [232, 149] on button "< Back to public search results" at bounding box center [175, 151] width 272 height 47
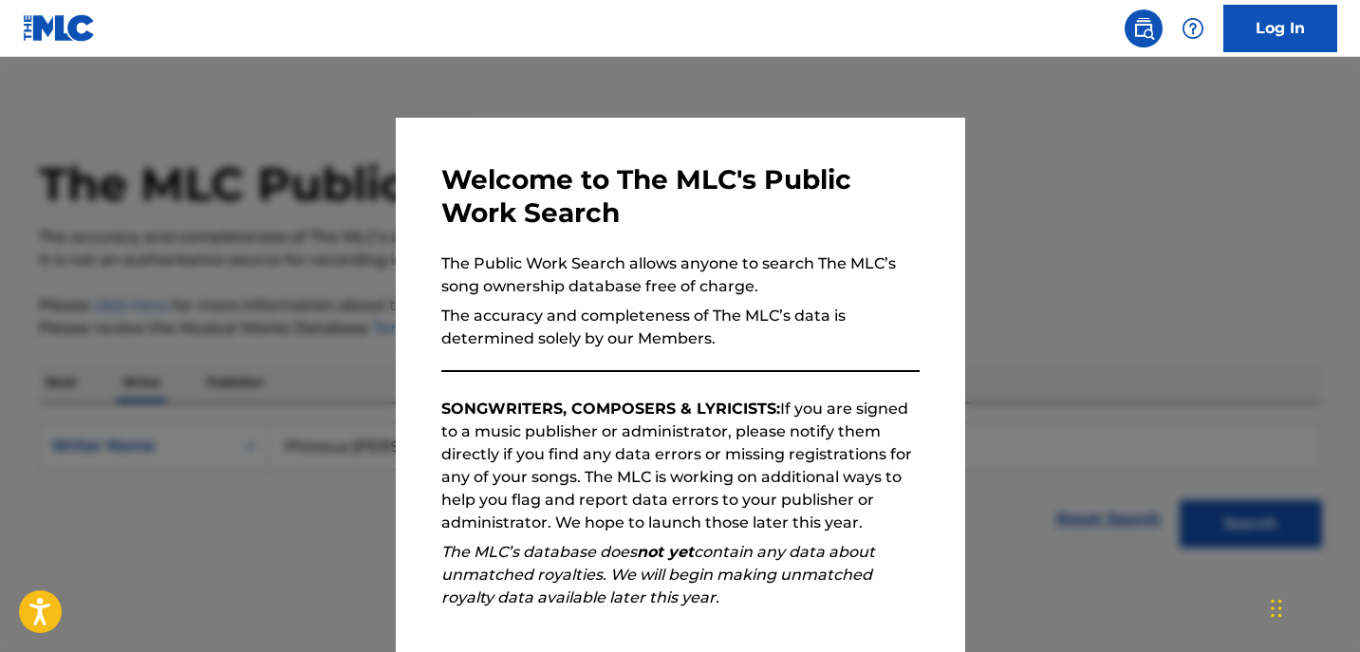
scroll to position [64, 0]
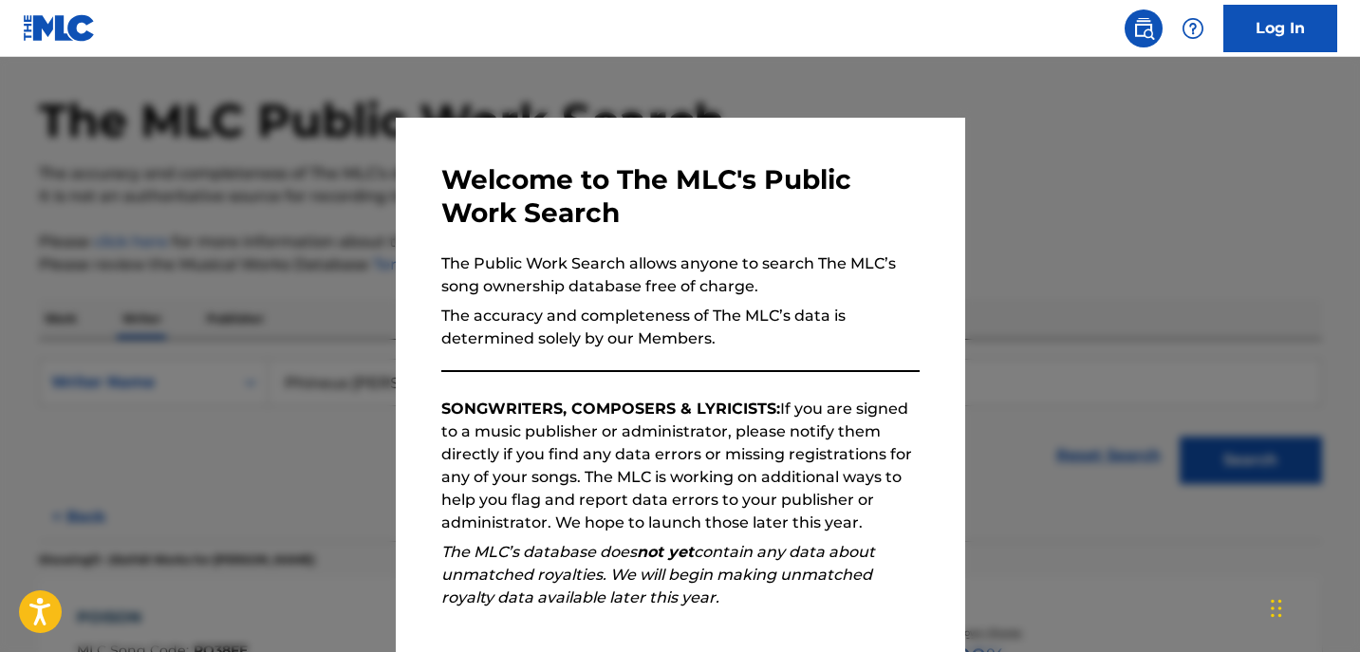
click at [1180, 284] on div at bounding box center [680, 383] width 1360 height 652
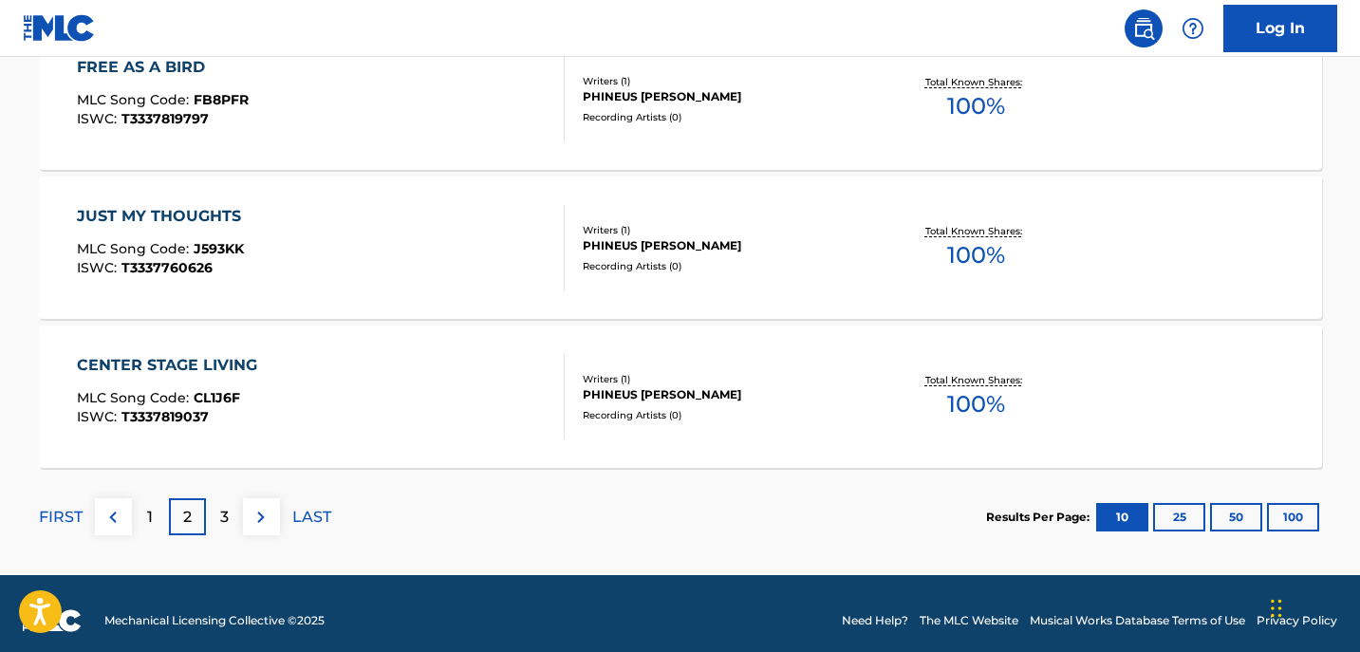
scroll to position [1663, 0]
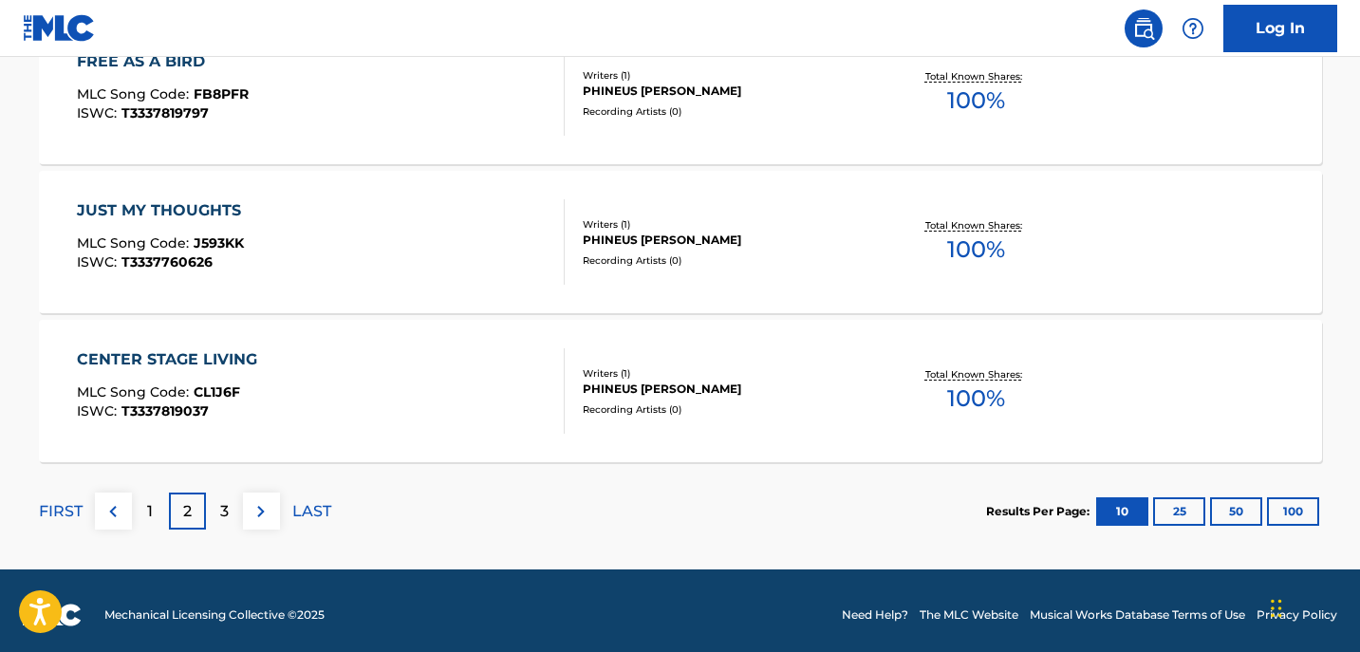
click at [268, 507] on img at bounding box center [261, 511] width 23 height 23
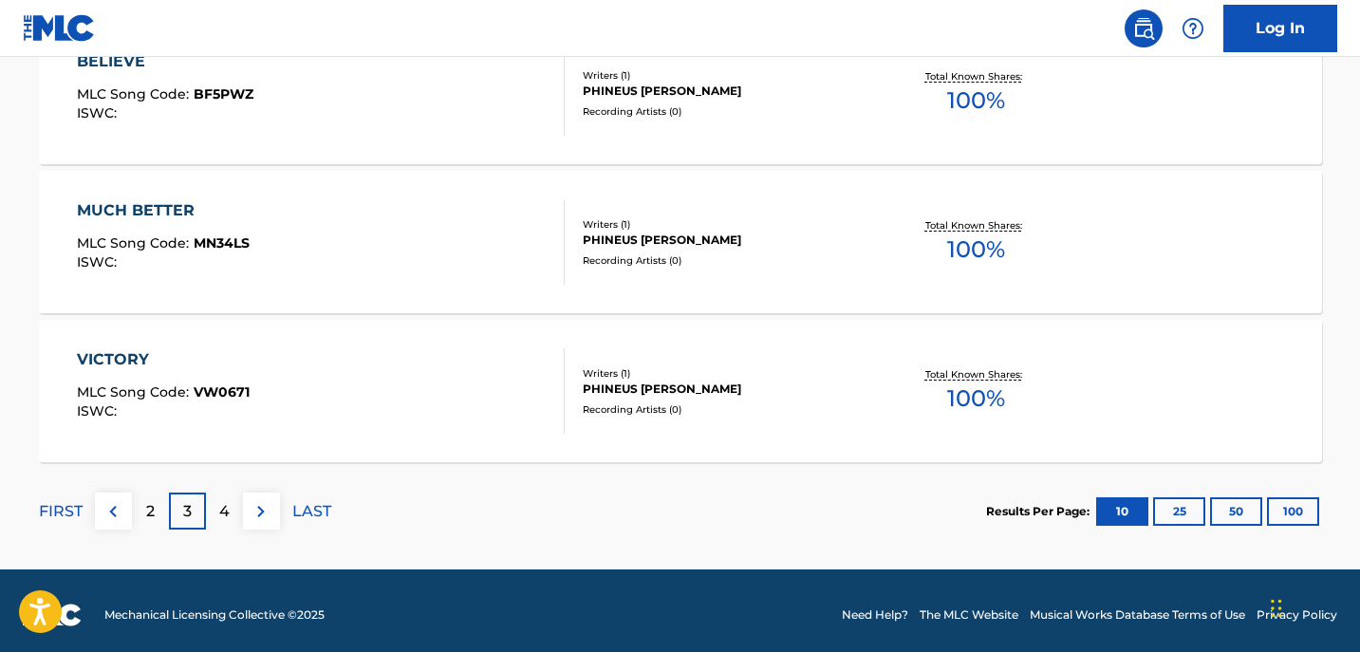
click at [675, 392] on div "PHINEUS [PERSON_NAME]" at bounding box center [726, 389] width 287 height 17
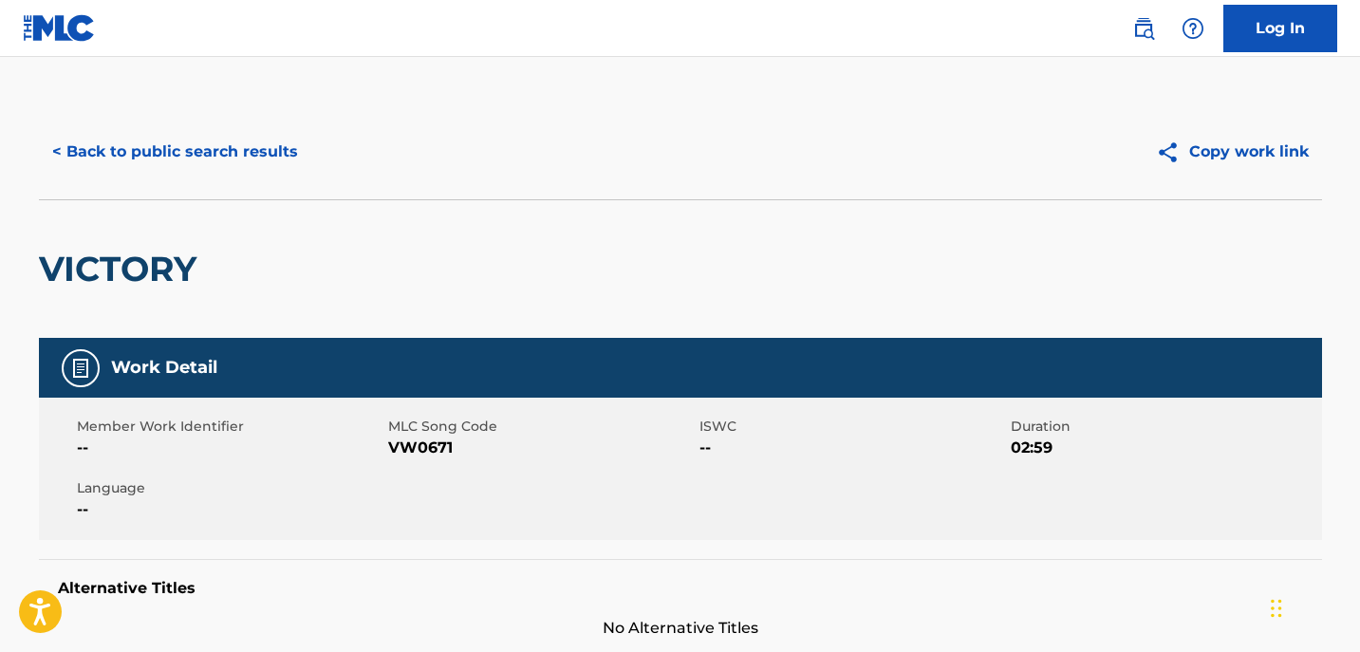
click at [116, 151] on button "< Back to public search results" at bounding box center [175, 151] width 272 height 47
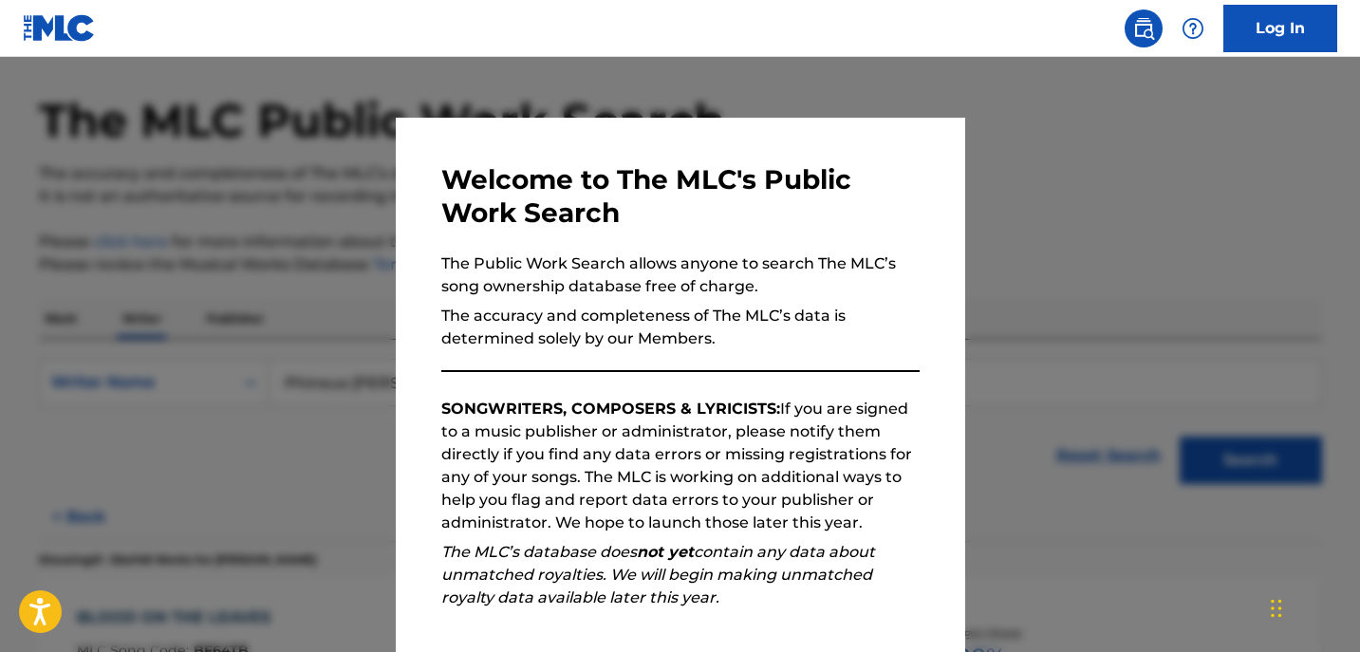
click at [1227, 256] on div at bounding box center [680, 383] width 1360 height 652
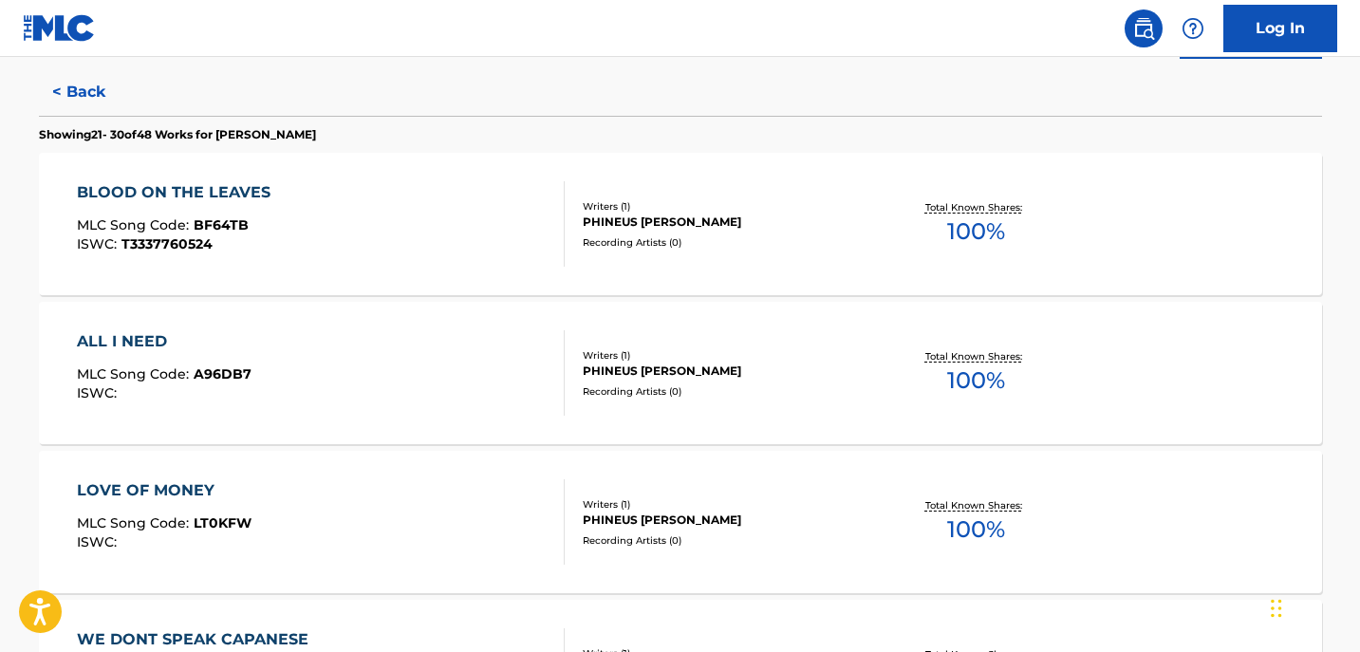
scroll to position [485, 0]
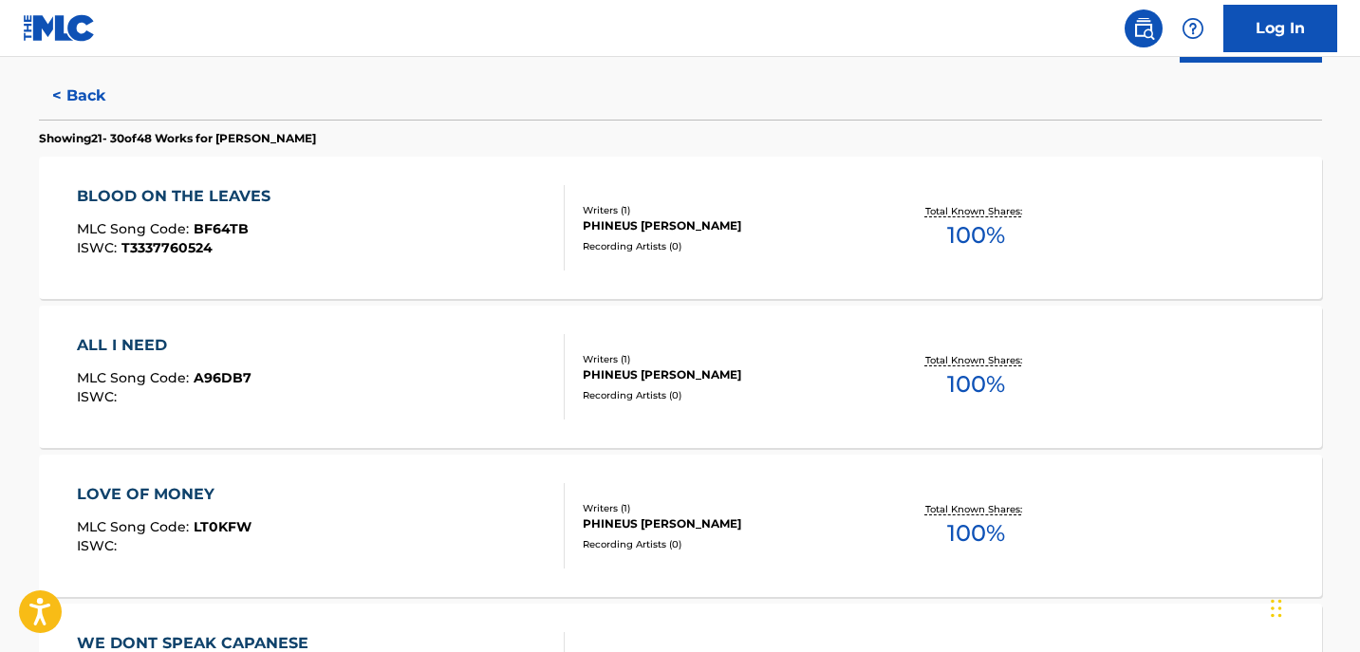
click at [602, 367] on div "PHINEUS [PERSON_NAME]" at bounding box center [726, 374] width 287 height 17
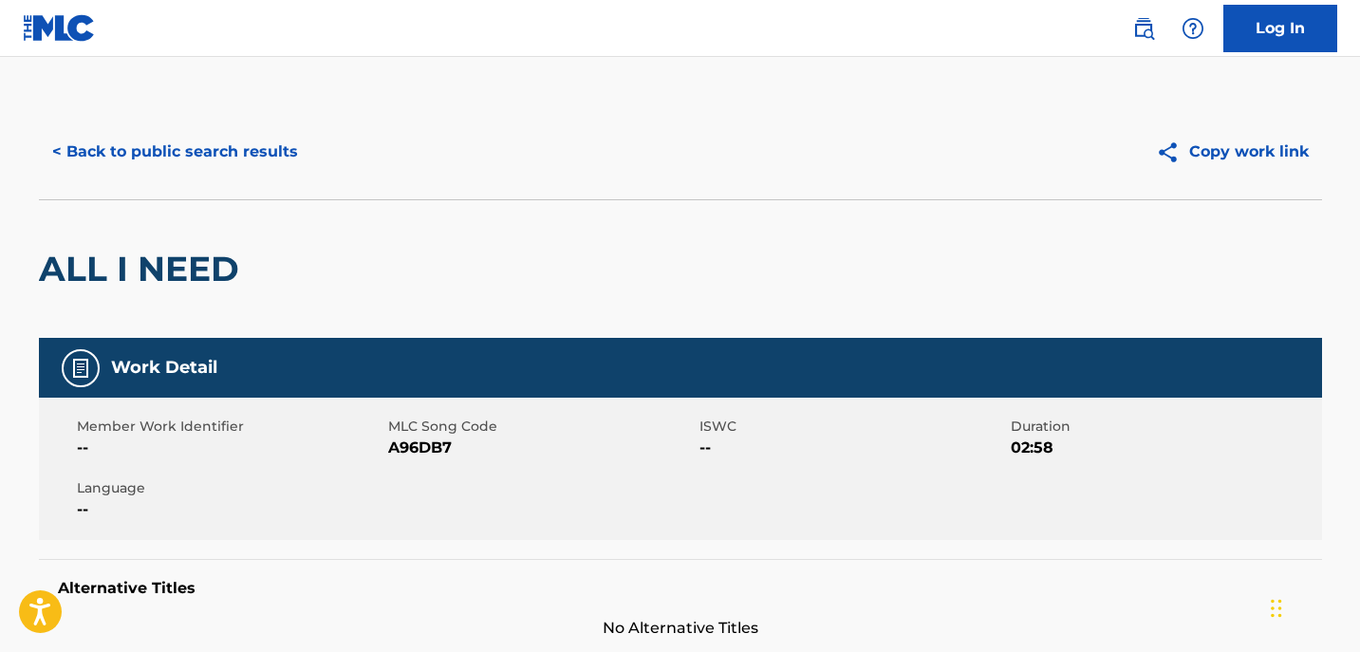
click at [173, 145] on button "< Back to public search results" at bounding box center [175, 151] width 272 height 47
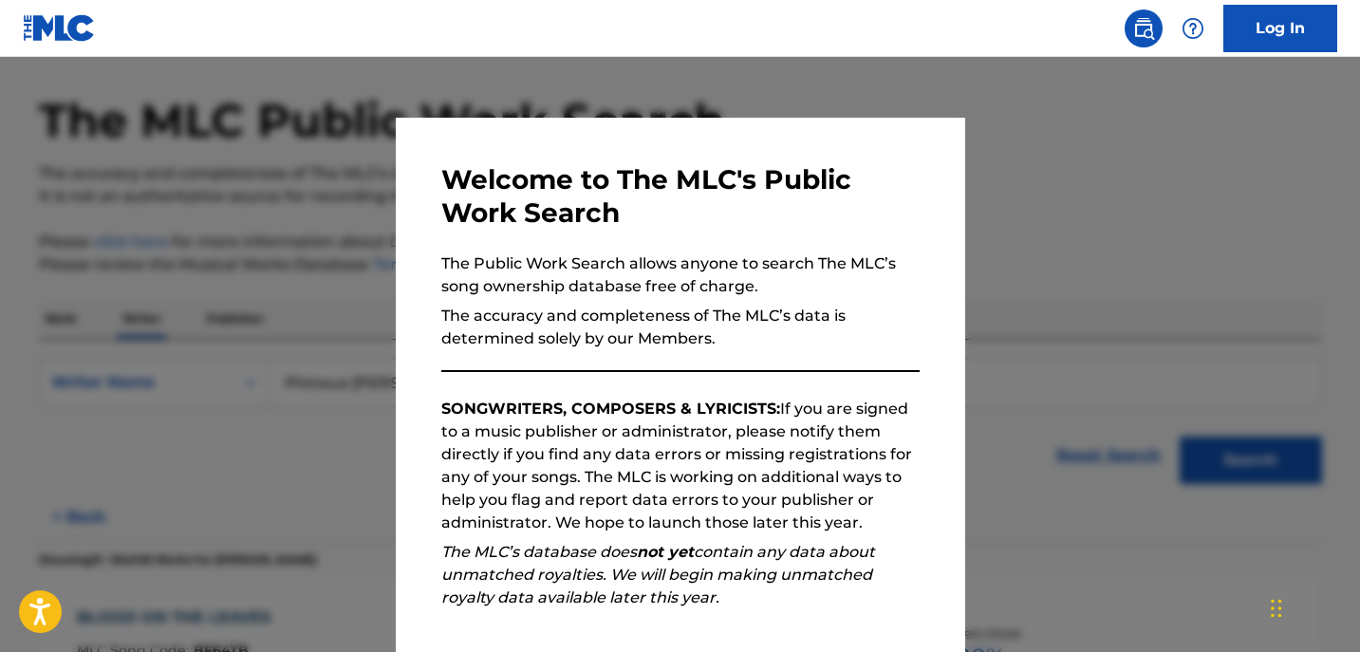
click at [1027, 143] on div at bounding box center [680, 383] width 1360 height 652
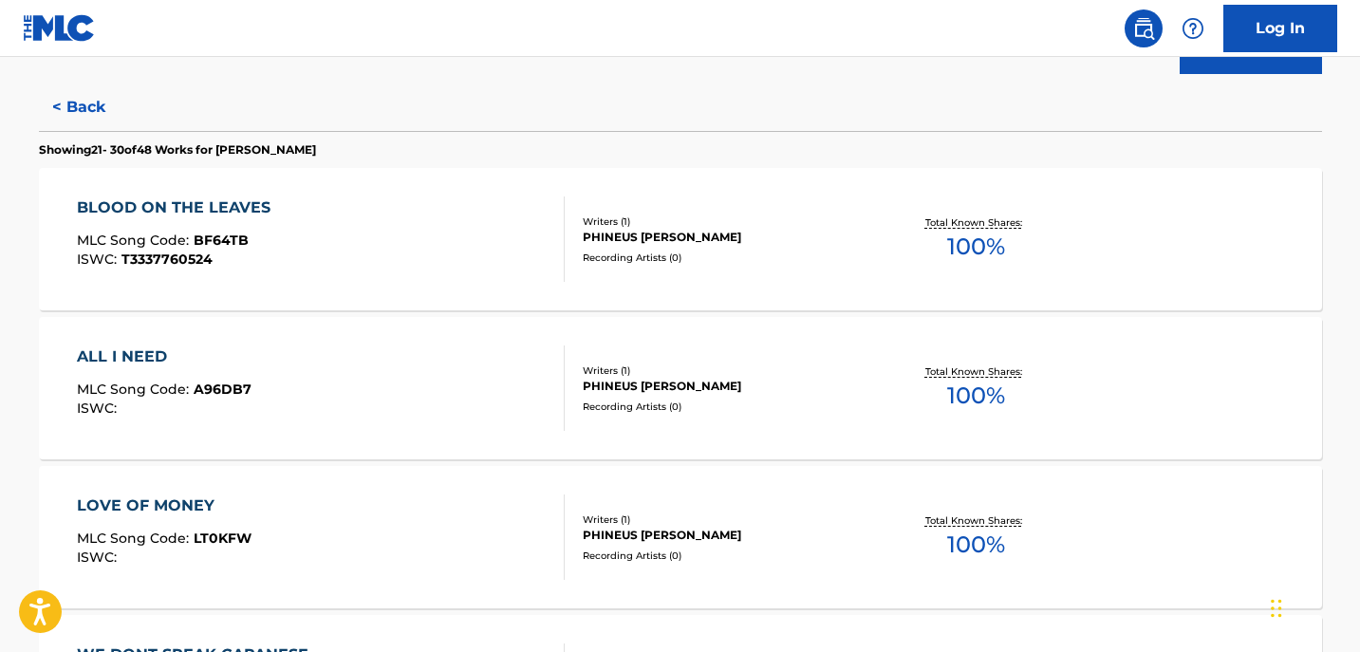
scroll to position [475, 0]
click at [694, 250] on div "Recording Artists ( 0 )" at bounding box center [726, 257] width 287 height 14
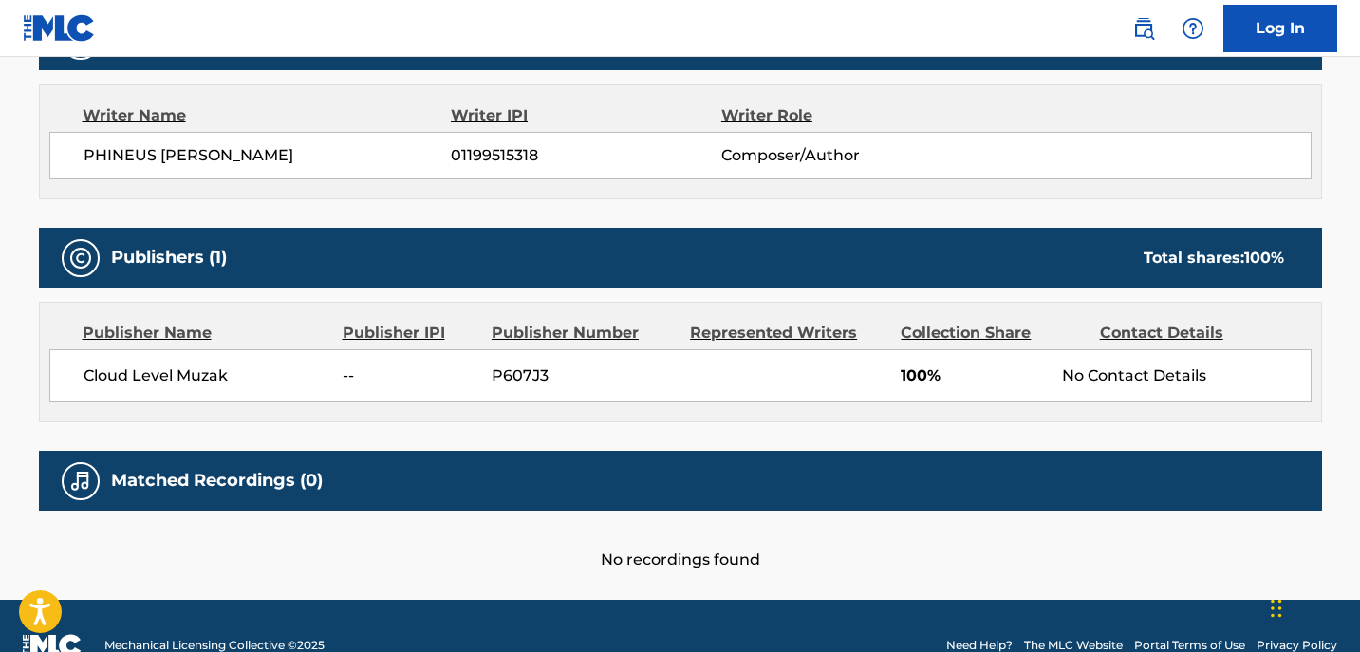
scroll to position [696, 0]
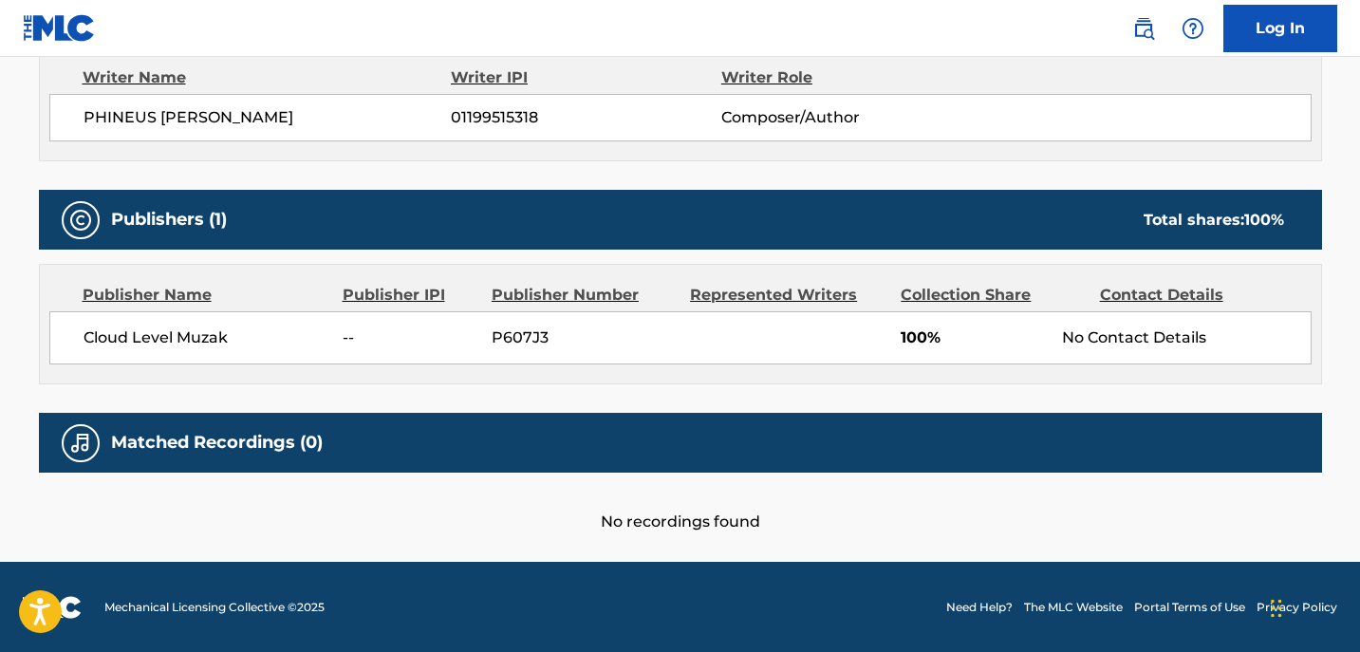
click at [147, 332] on span "Cloud Level Muzak" at bounding box center [207, 338] width 246 height 23
click at [141, 297] on div "Publisher Name" at bounding box center [206, 295] width 246 height 23
